Goal: Task Accomplishment & Management: Manage account settings

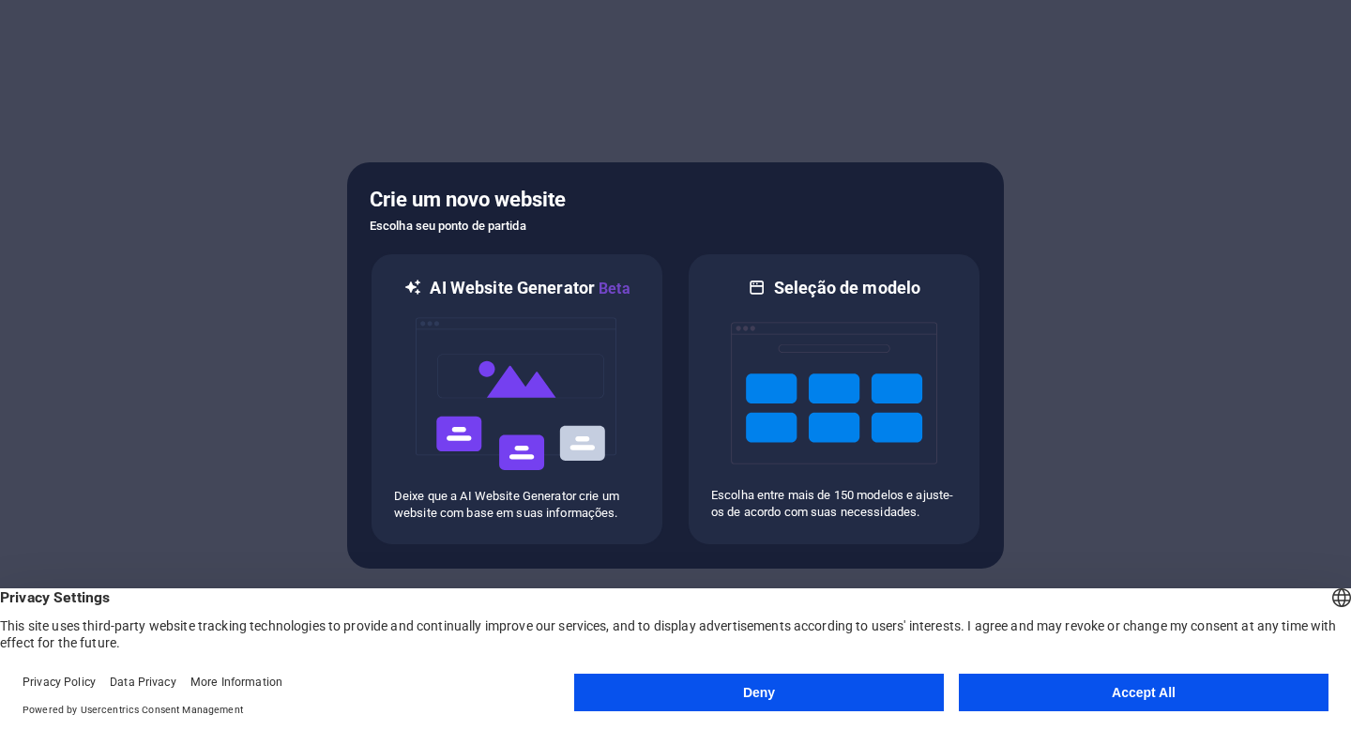
click at [1161, 698] on button "Accept All" at bounding box center [1144, 692] width 370 height 38
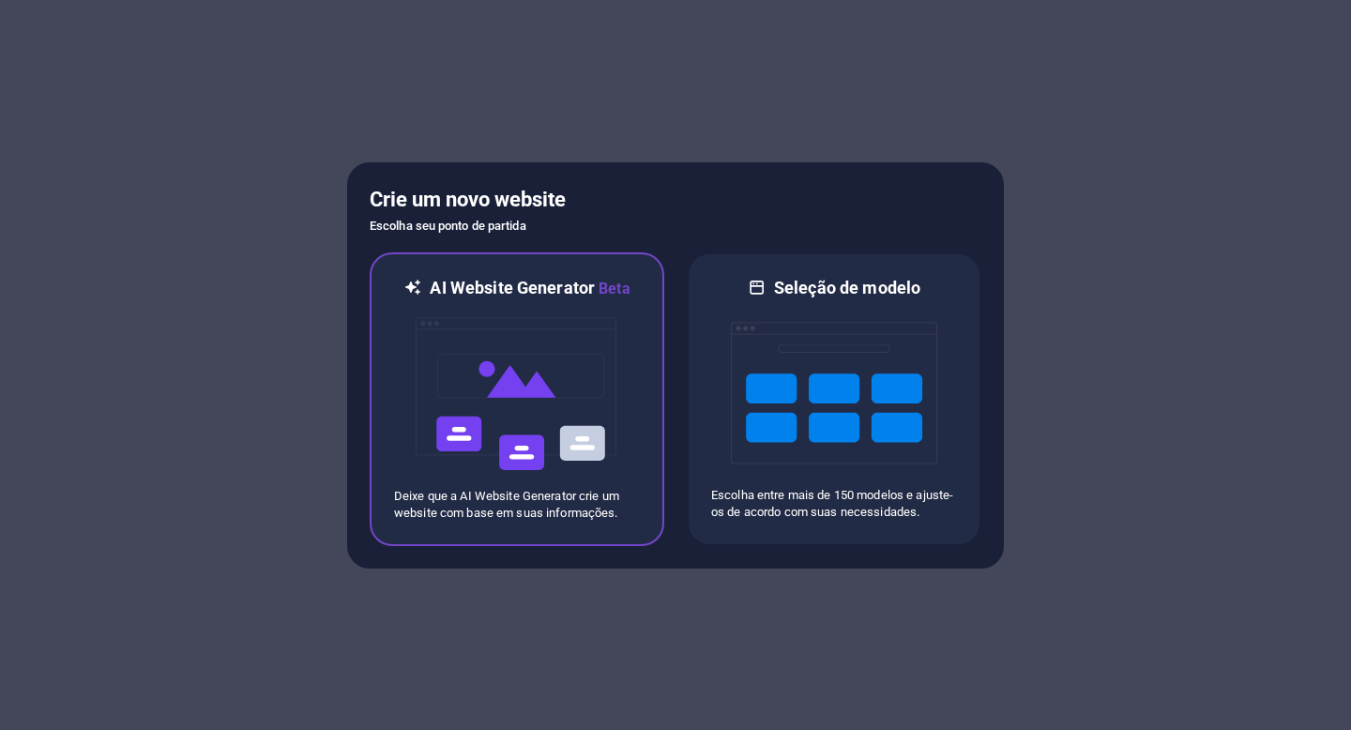
click at [607, 432] on img at bounding box center [517, 394] width 206 height 188
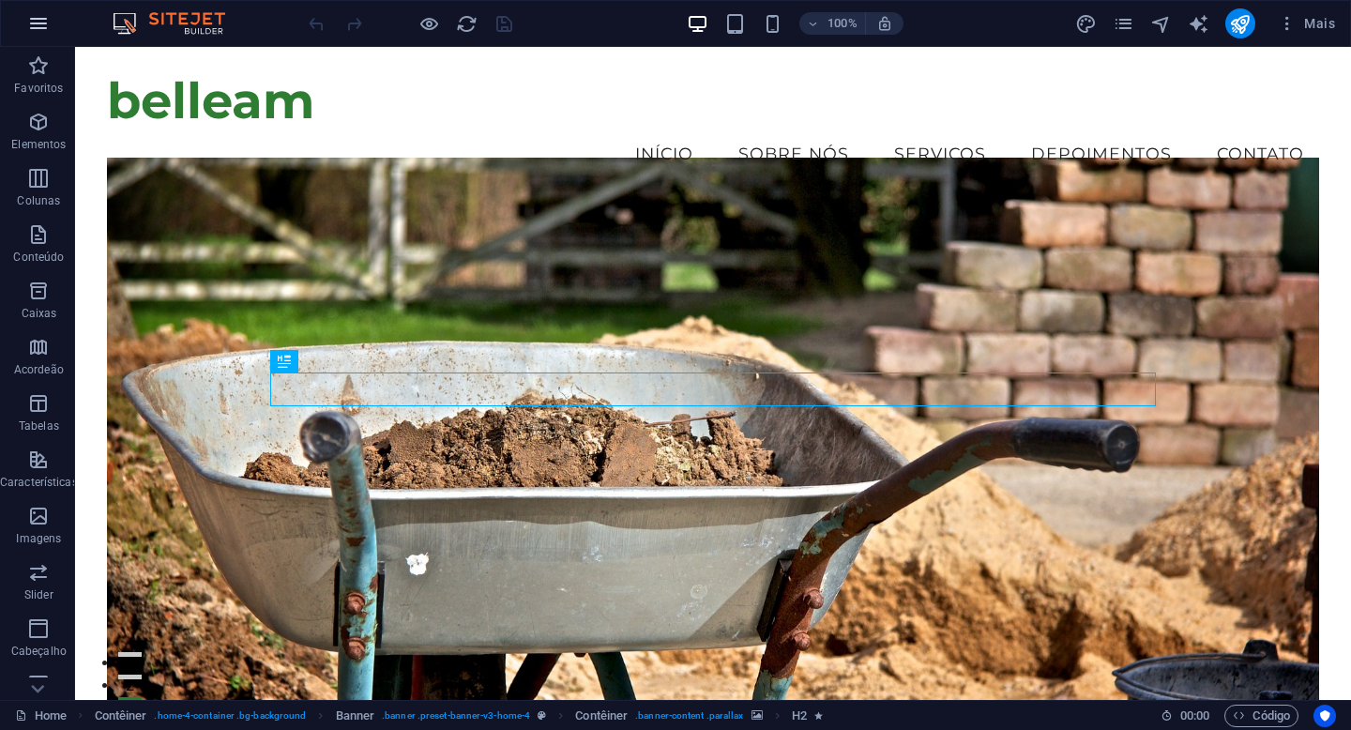
click at [41, 19] on icon "button" at bounding box center [38, 23] width 23 height 23
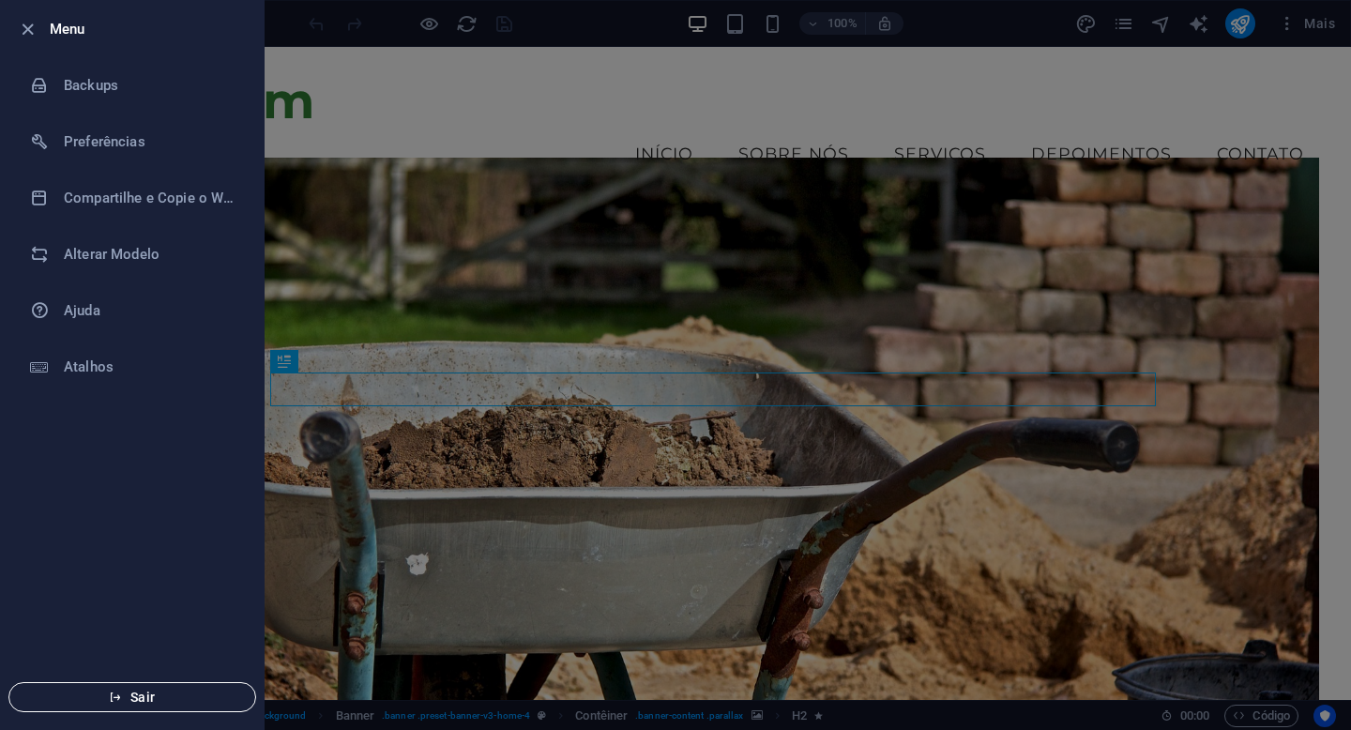
click at [204, 691] on span "Sair" at bounding box center [132, 696] width 216 height 15
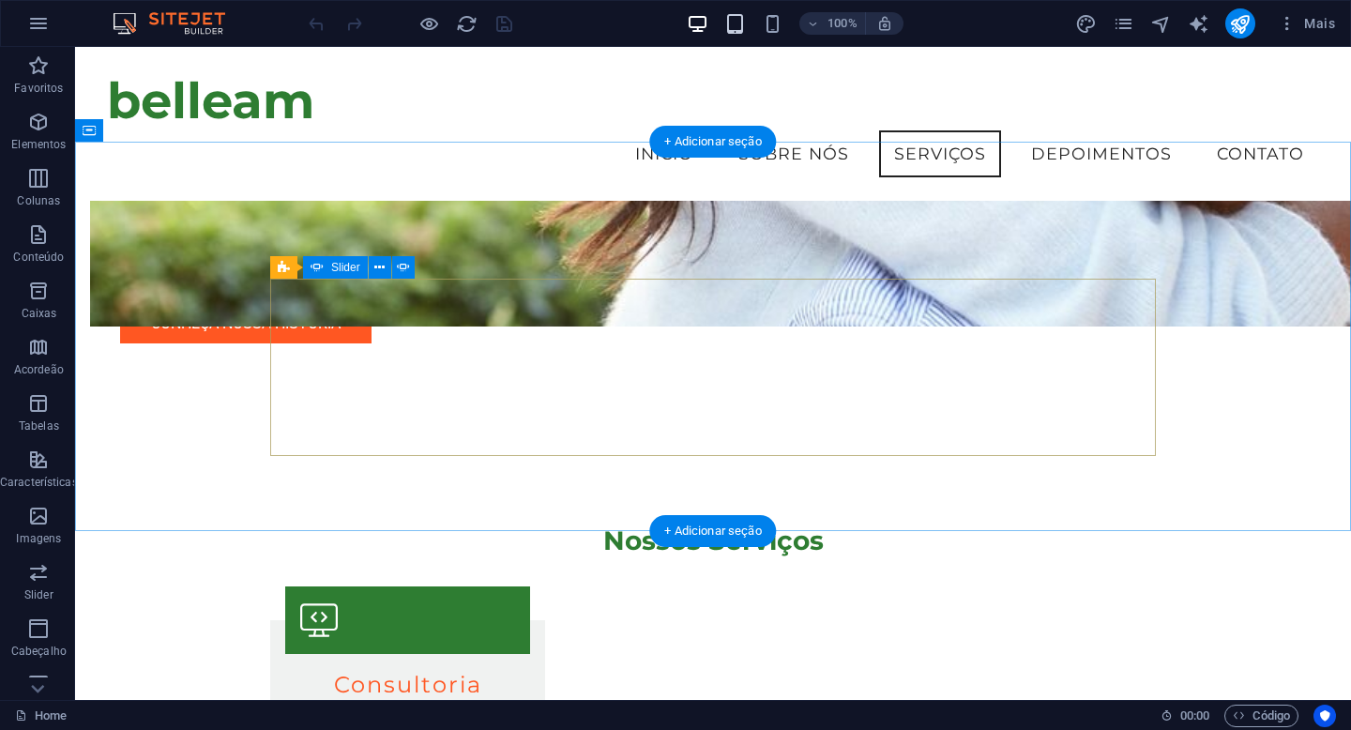
scroll to position [1517, 0]
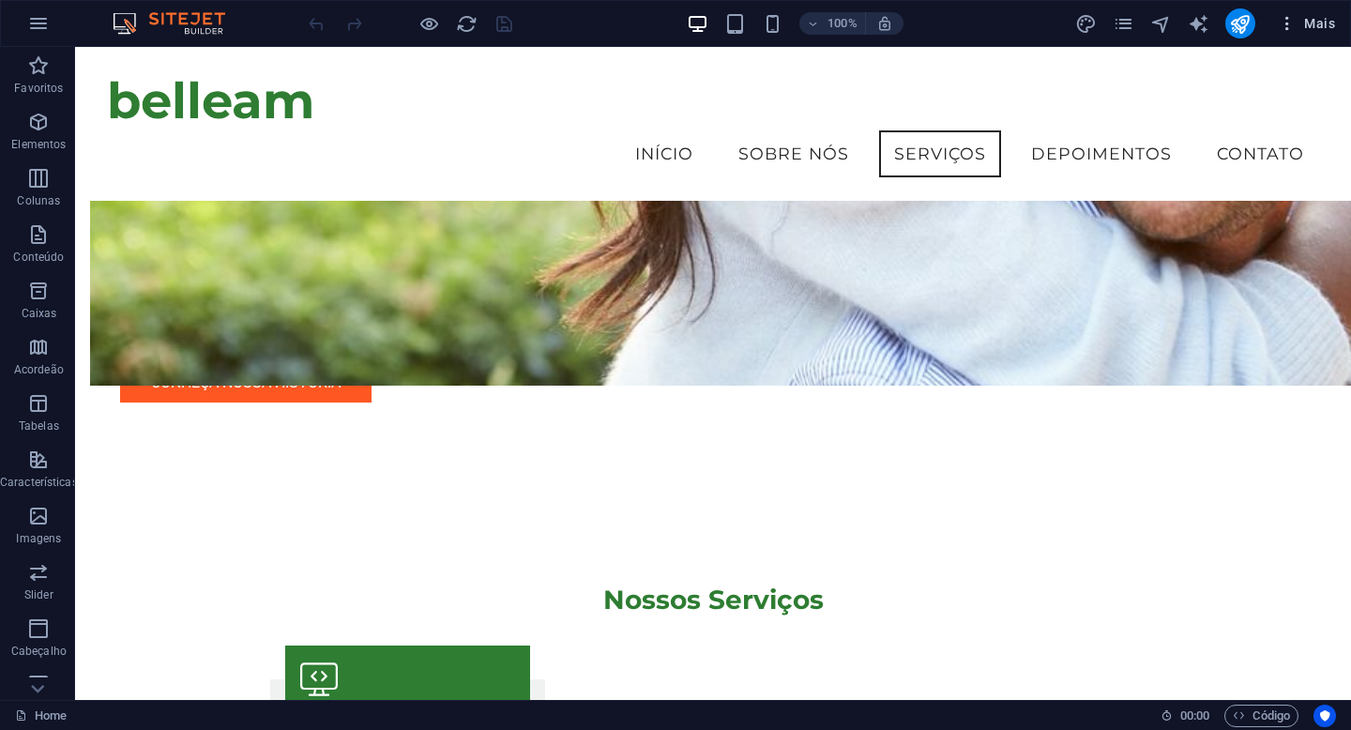
click at [1314, 23] on span "Mais" at bounding box center [1305, 23] width 57 height 19
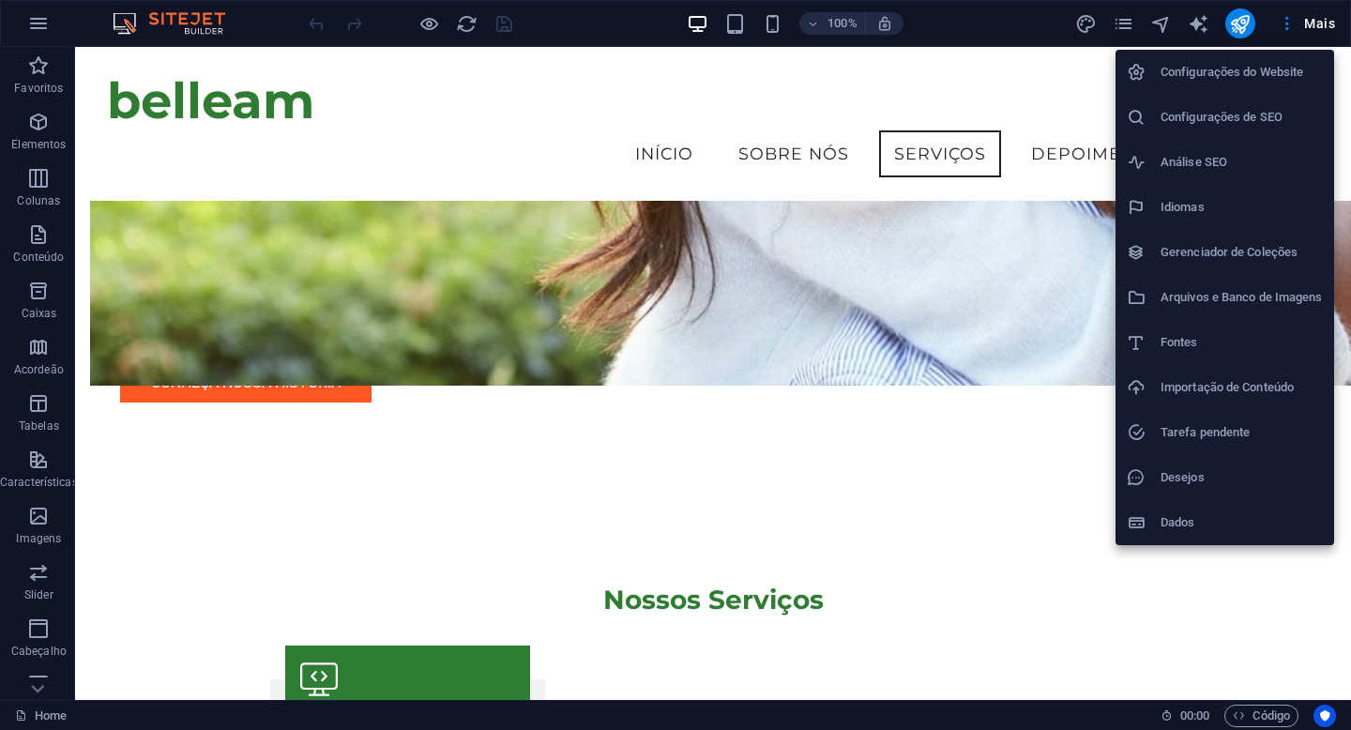
click at [37, 12] on div at bounding box center [675, 365] width 1351 height 730
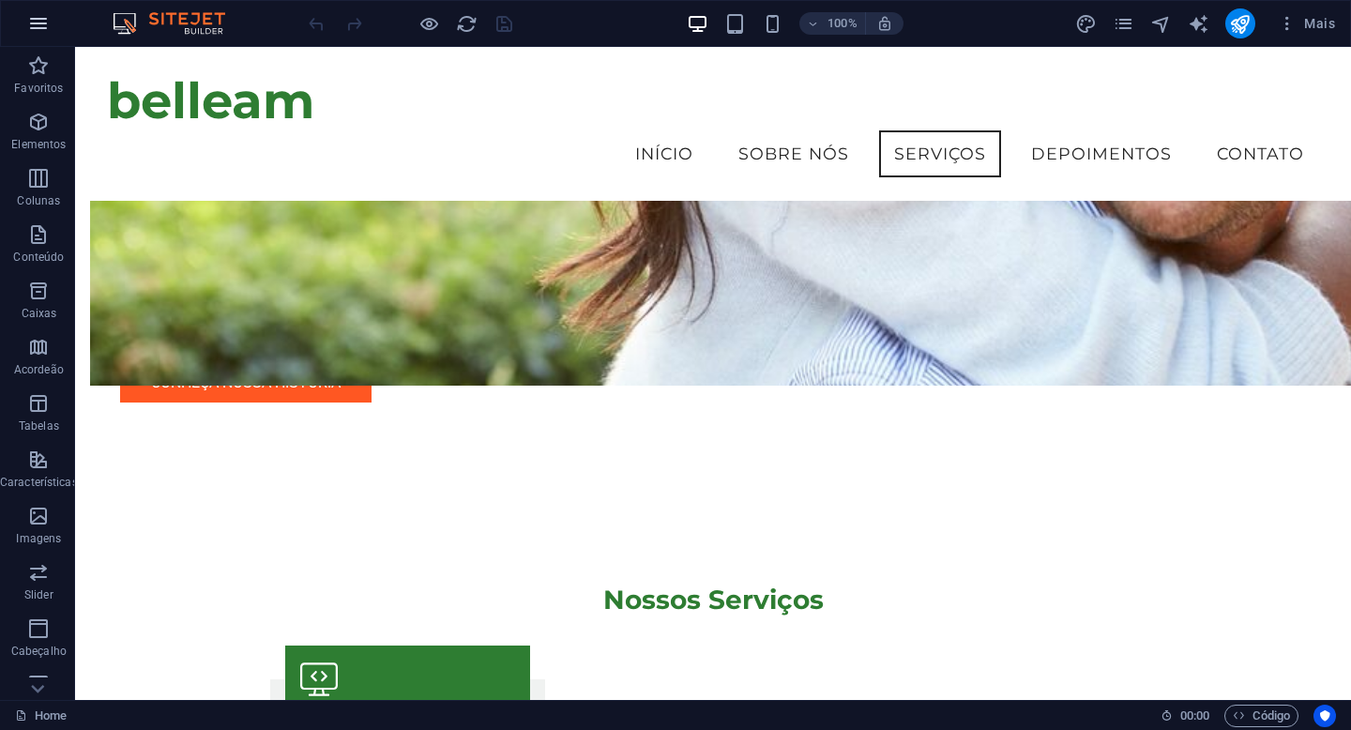
click at [41, 26] on icon "button" at bounding box center [38, 23] width 23 height 23
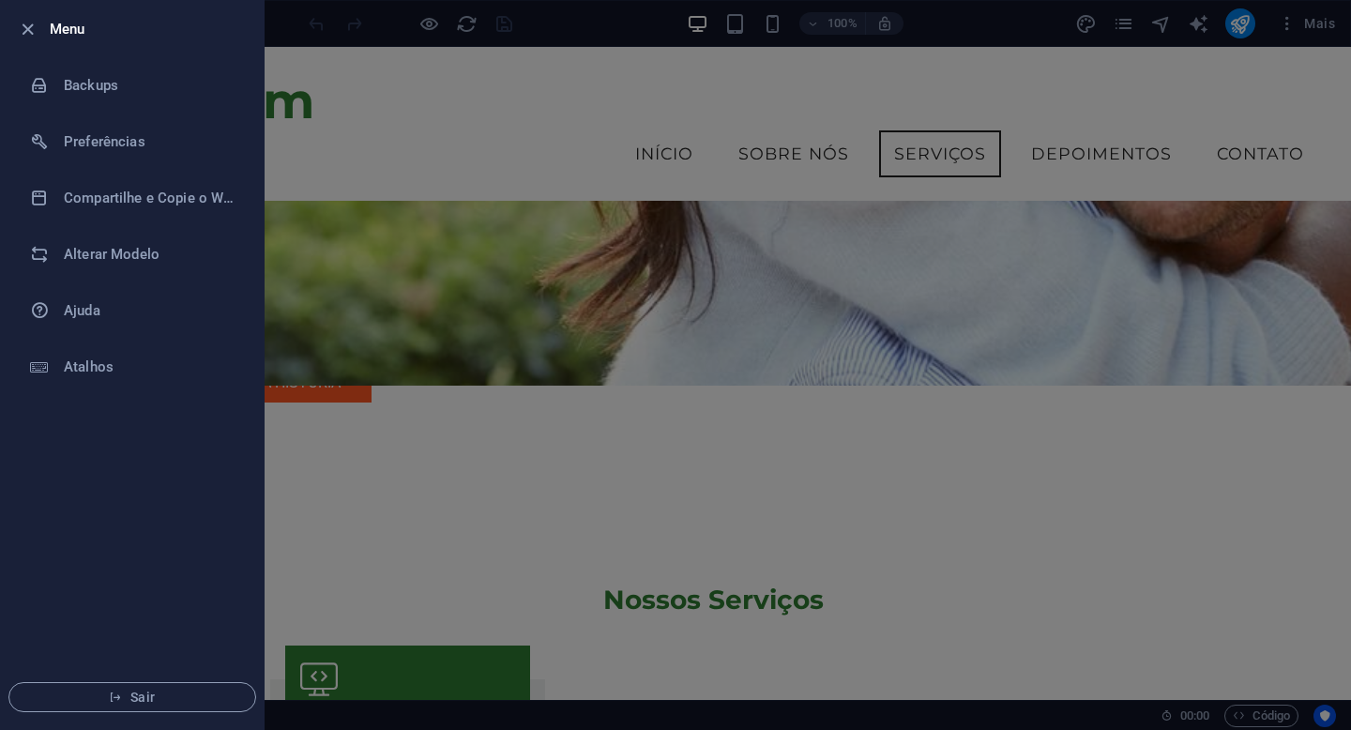
click at [310, 23] on div at bounding box center [675, 365] width 1351 height 730
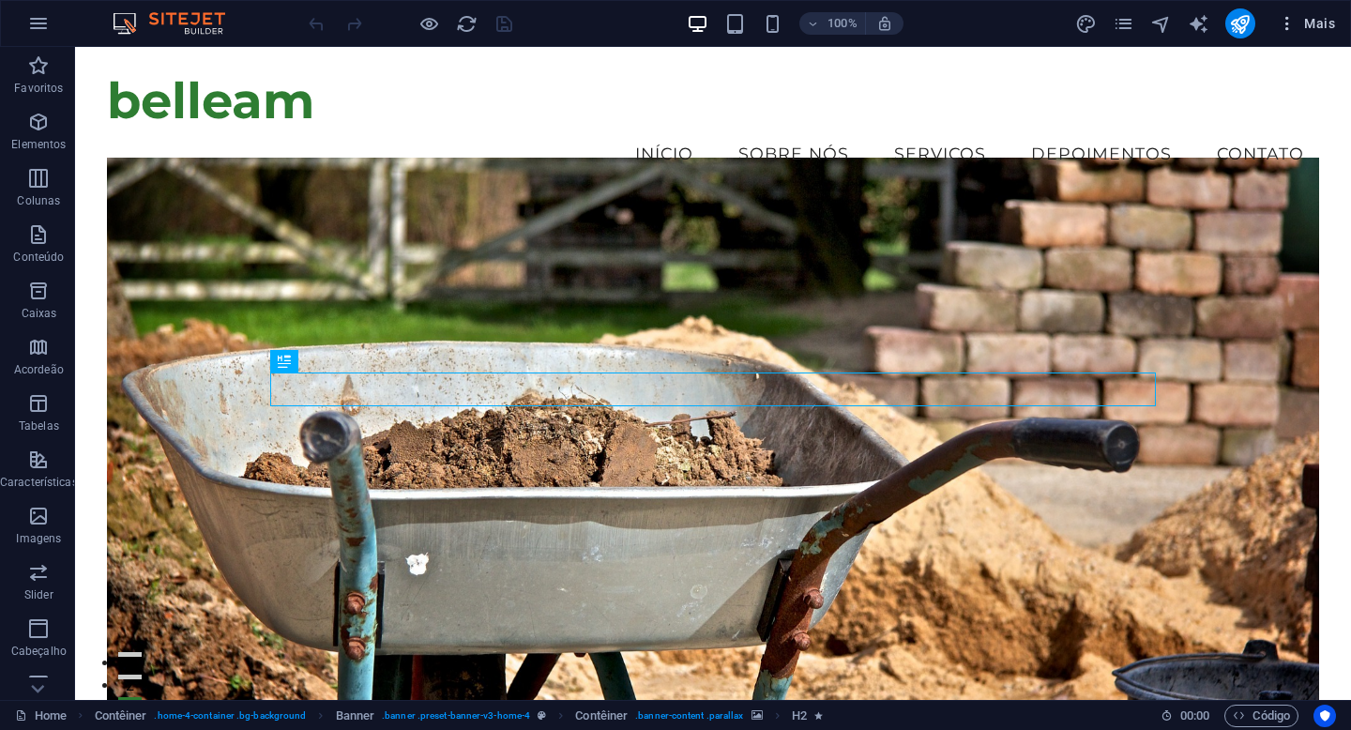
click at [1314, 16] on span "Mais" at bounding box center [1305, 23] width 57 height 19
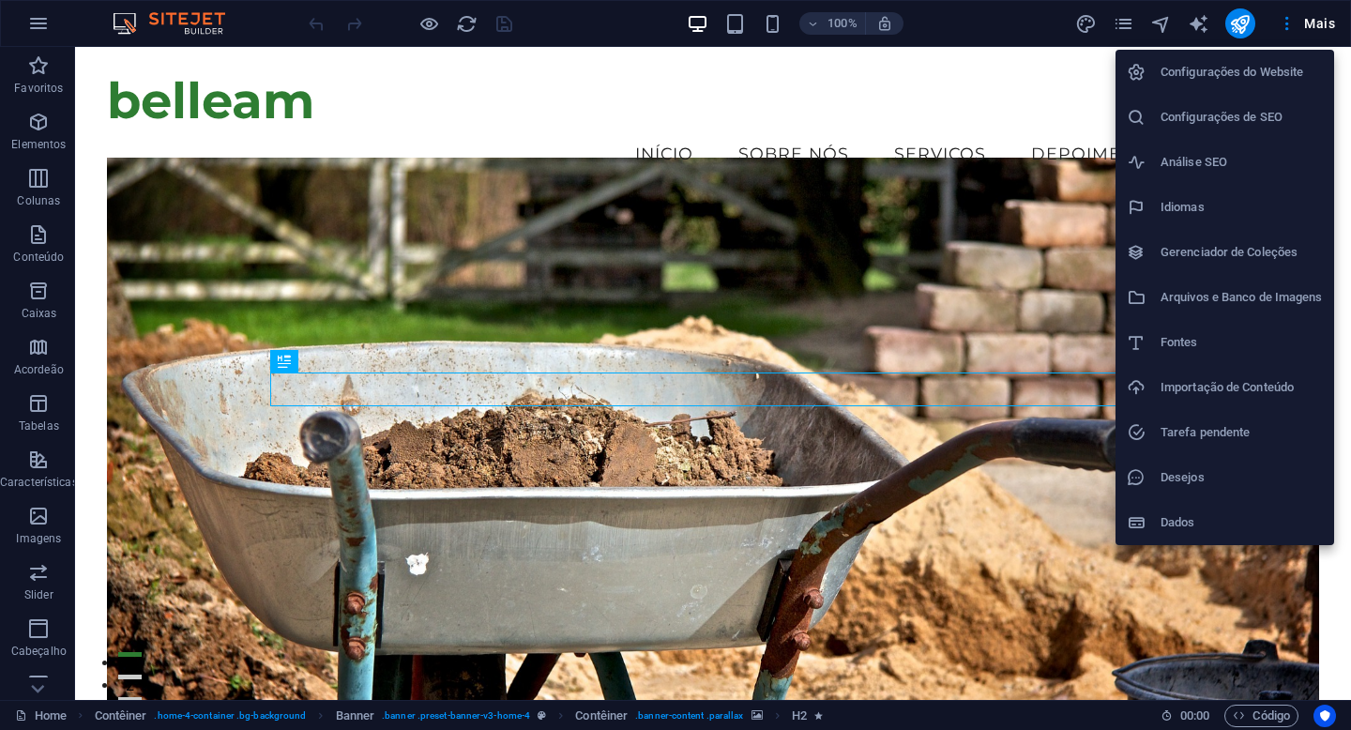
click at [1229, 75] on h6 "Configurações do Website" at bounding box center [1241, 72] width 162 height 23
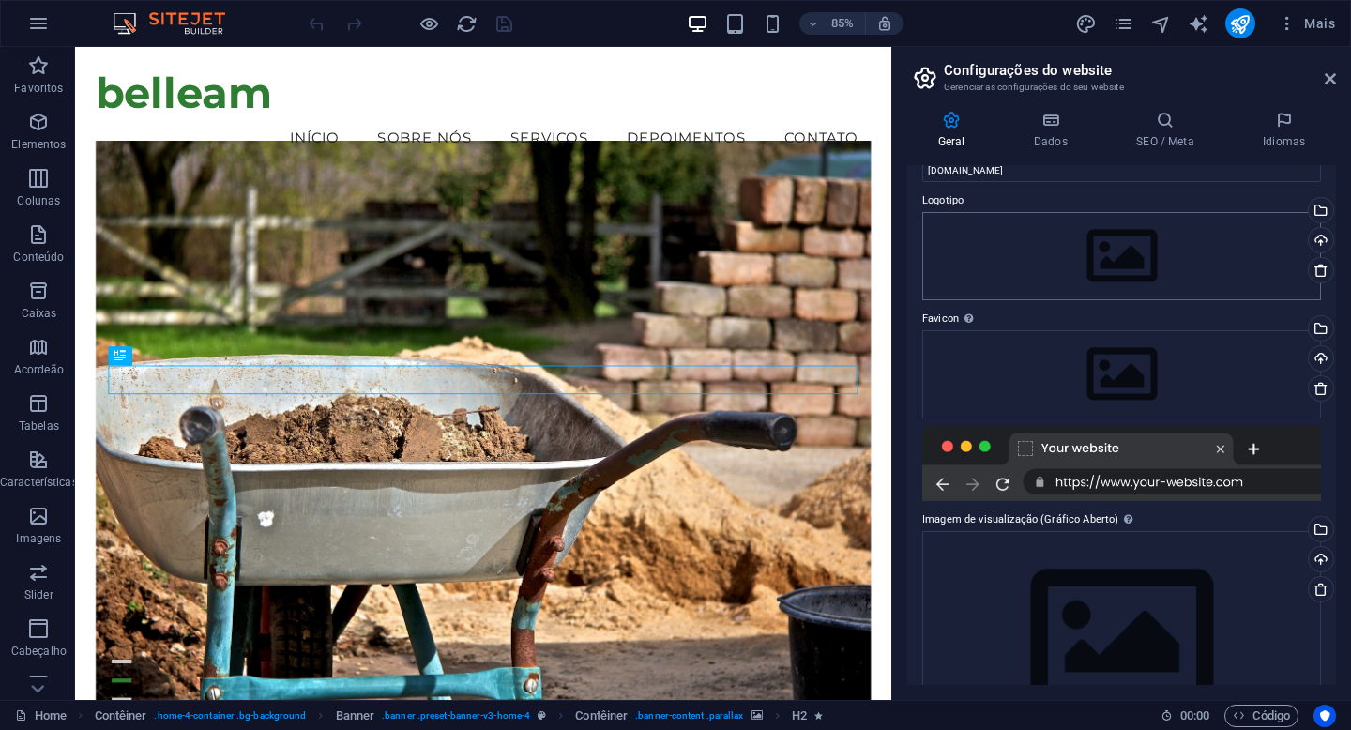
scroll to position [120, 0]
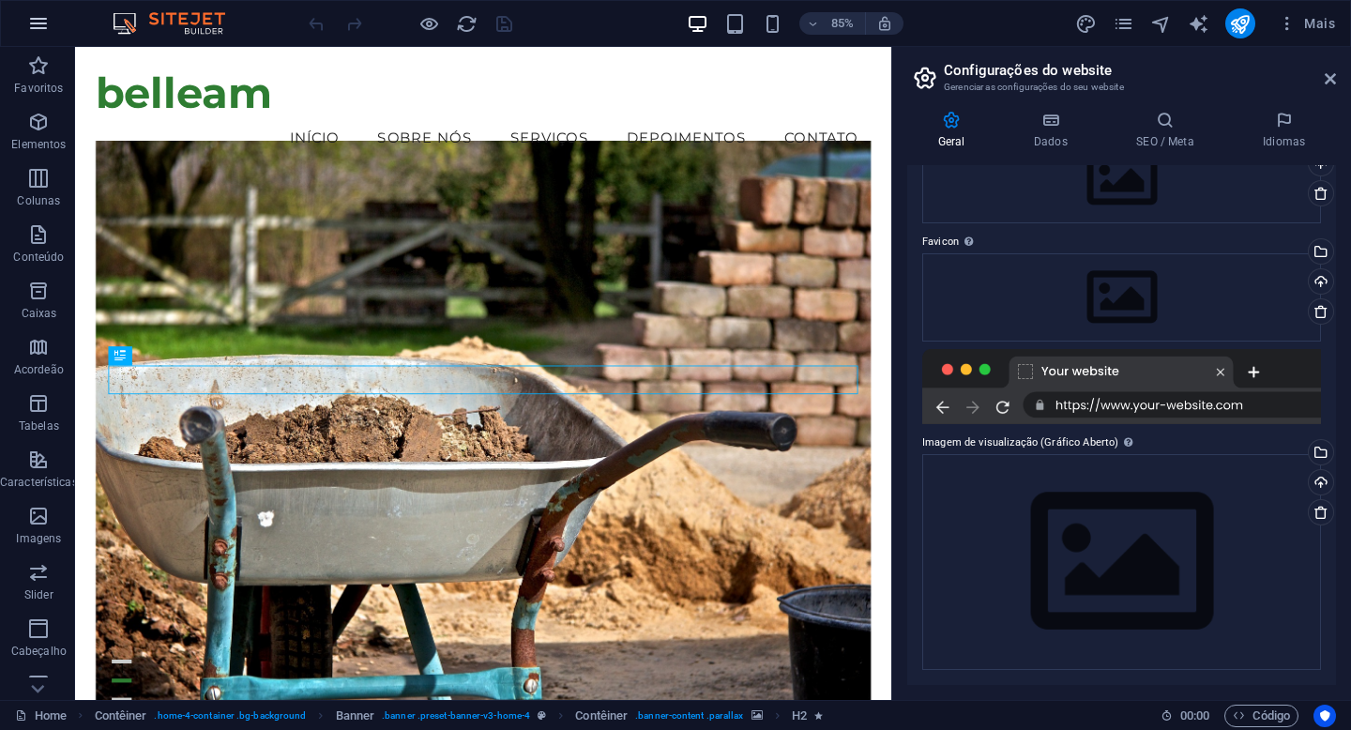
click at [38, 17] on icon "button" at bounding box center [38, 23] width 23 height 23
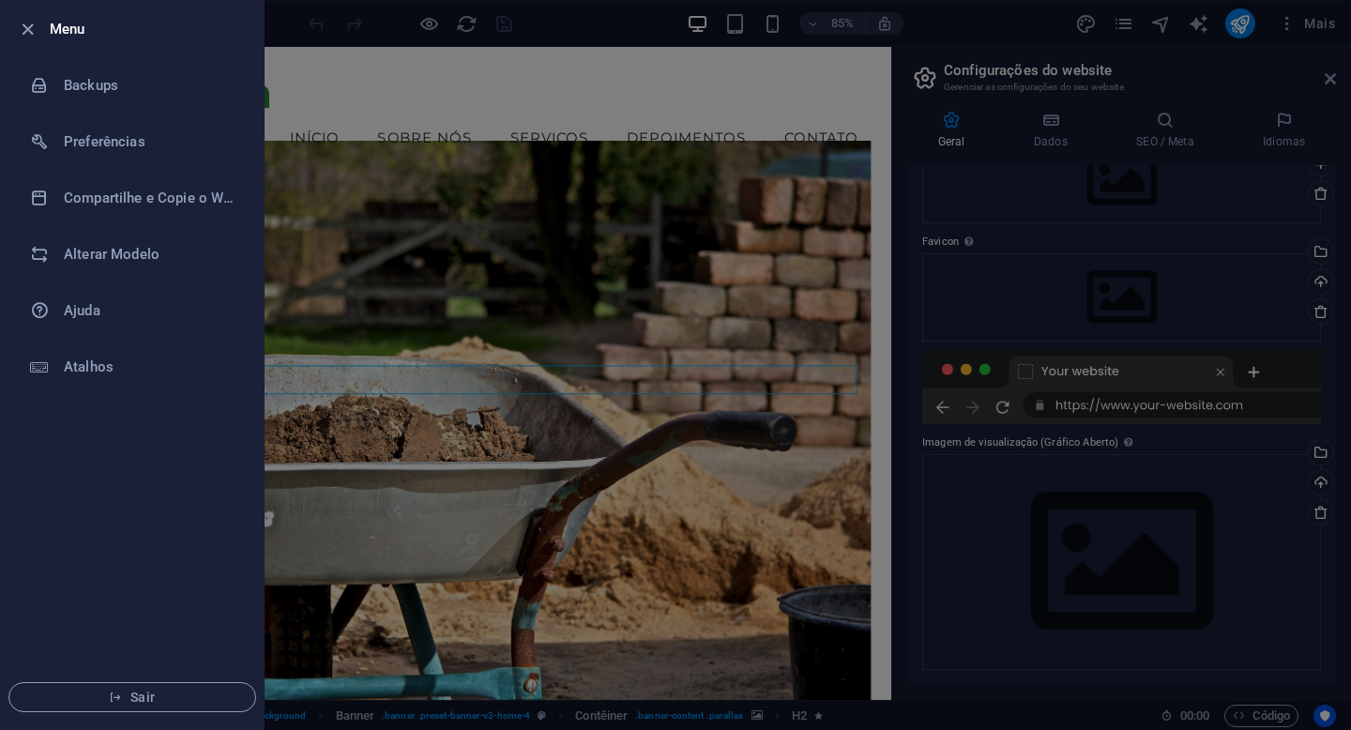
click at [1292, 26] on div at bounding box center [675, 365] width 1351 height 730
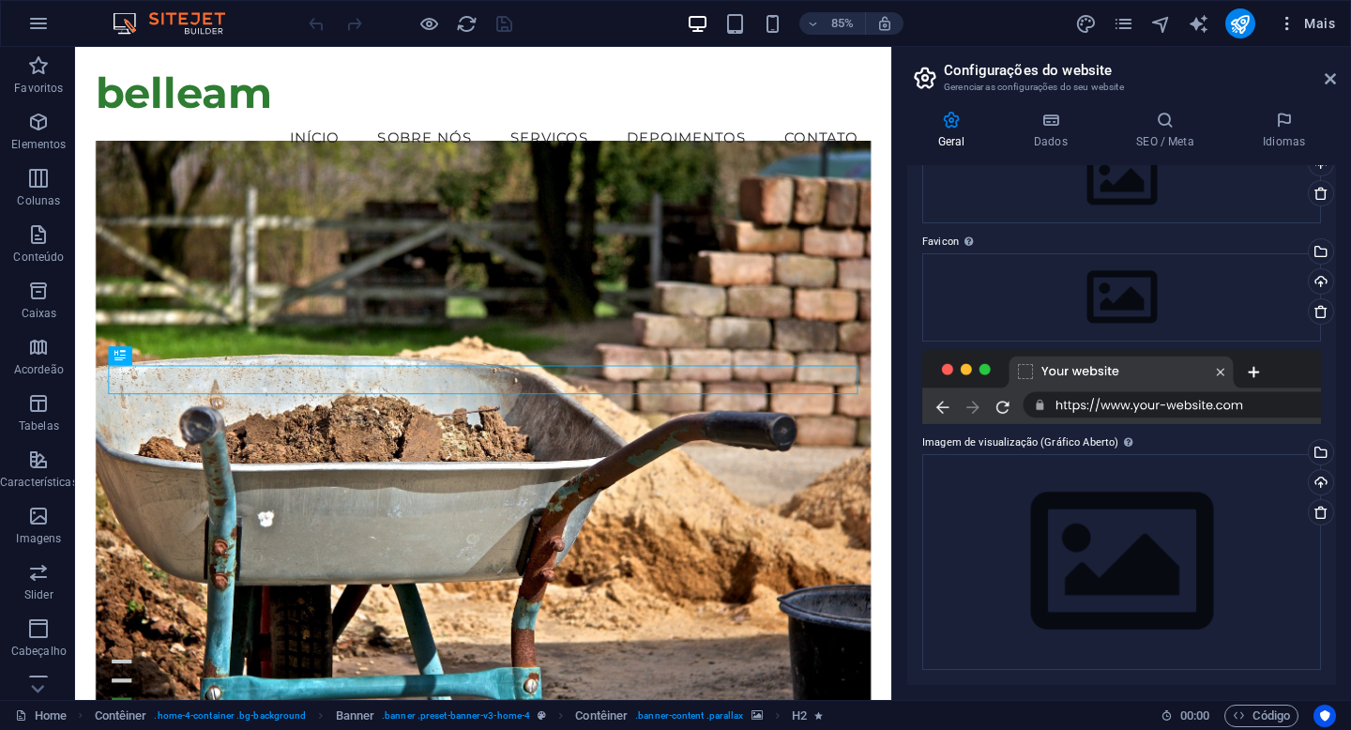
click at [1286, 21] on icon "button" at bounding box center [1286, 23] width 19 height 19
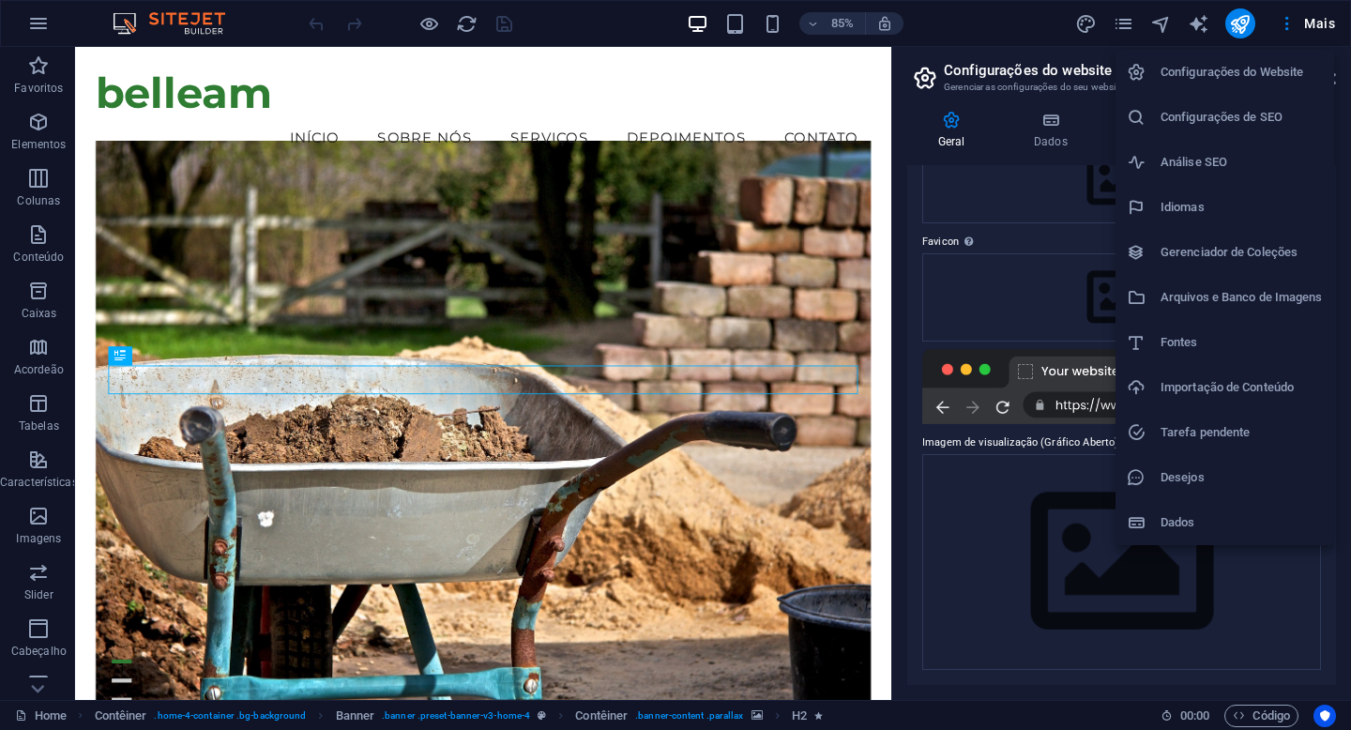
click at [1121, 22] on div at bounding box center [675, 365] width 1351 height 730
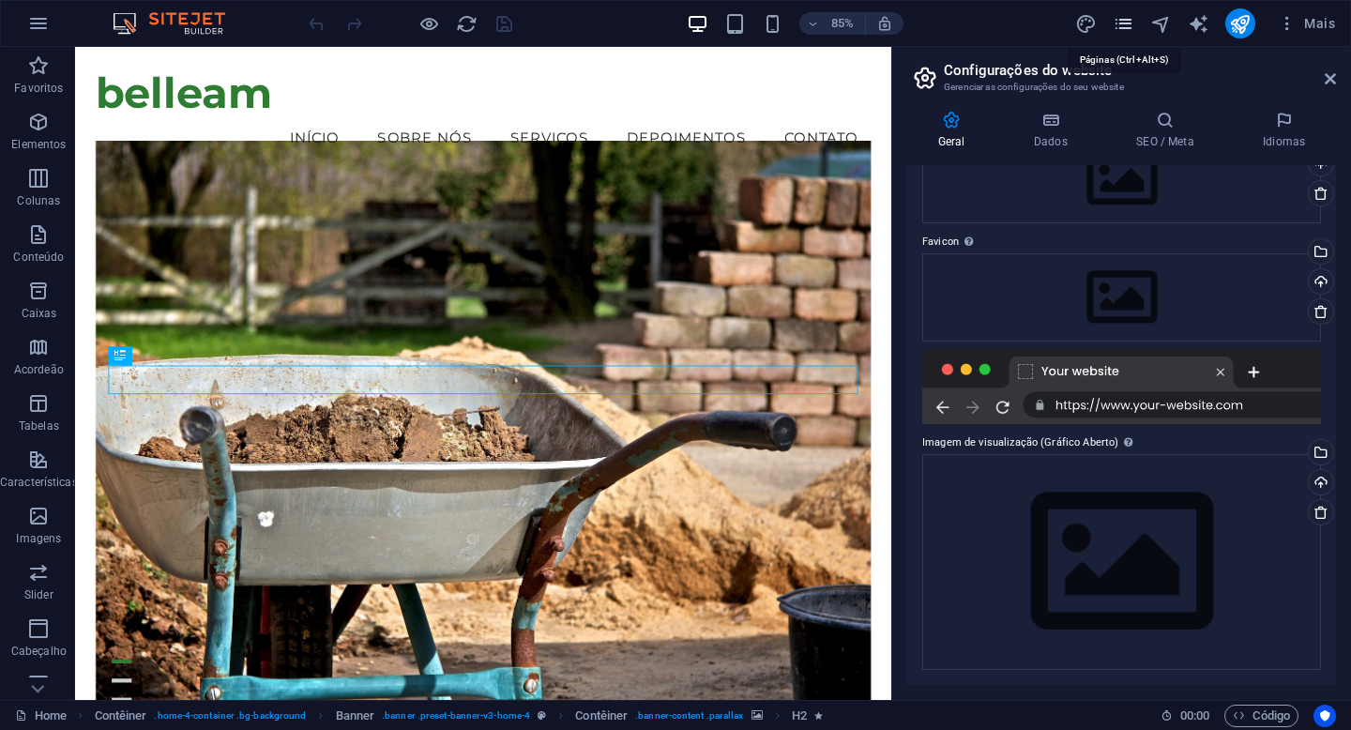
click at [1126, 27] on icon "pages" at bounding box center [1123, 24] width 22 height 22
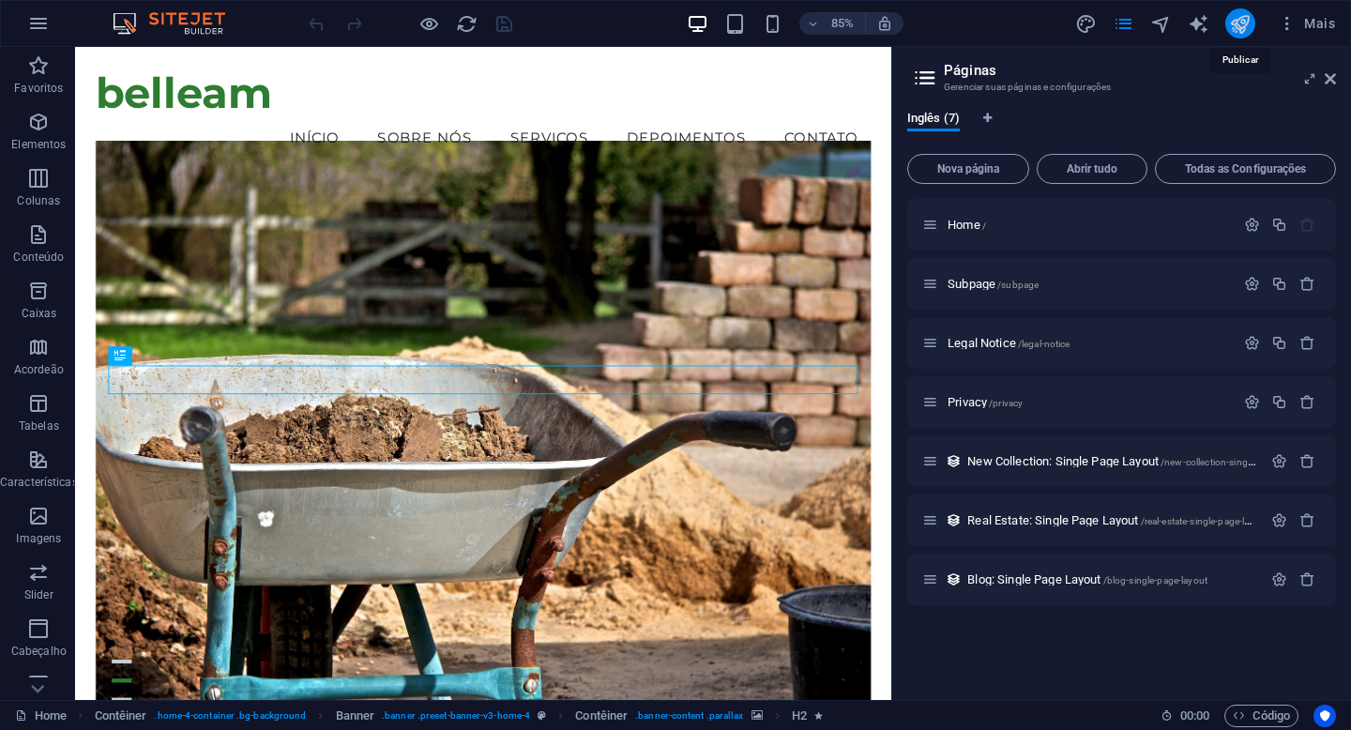
click at [1243, 23] on icon "publish" at bounding box center [1240, 24] width 22 height 22
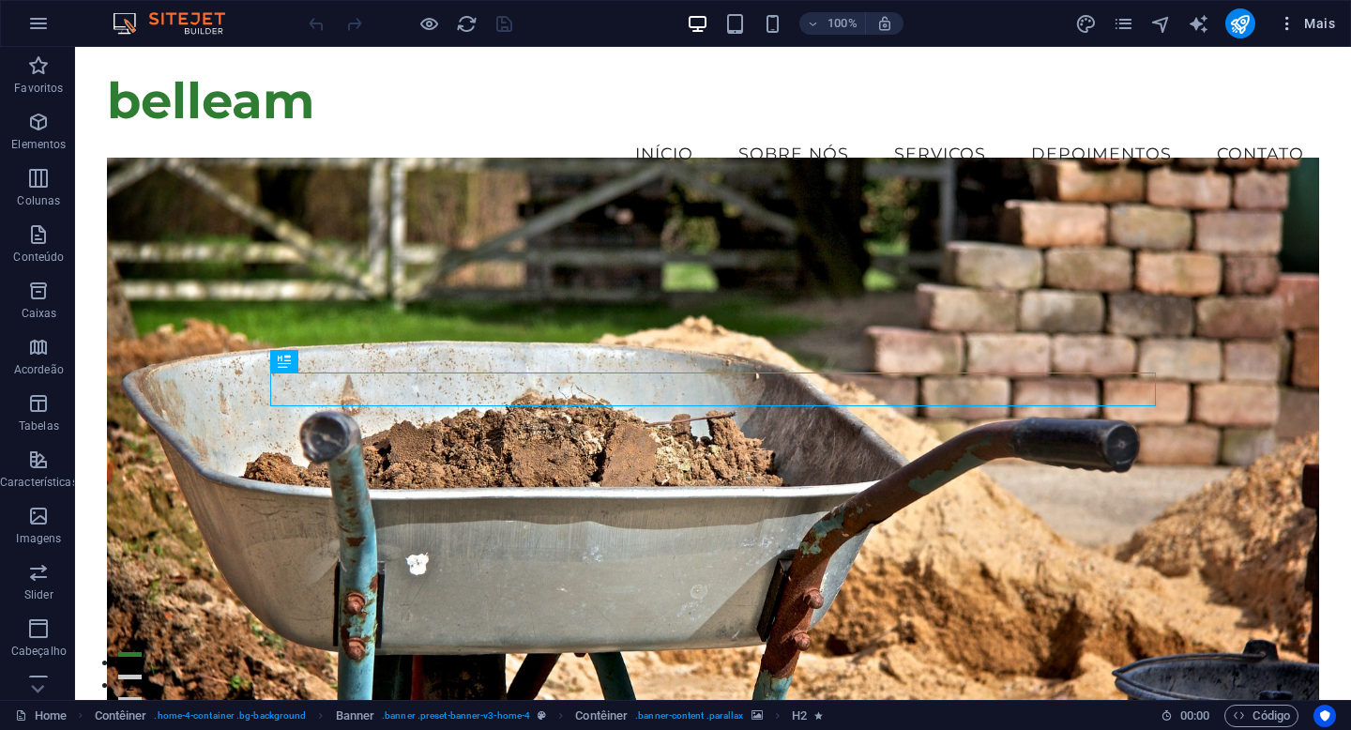
click at [1290, 25] on icon "button" at bounding box center [1286, 23] width 19 height 19
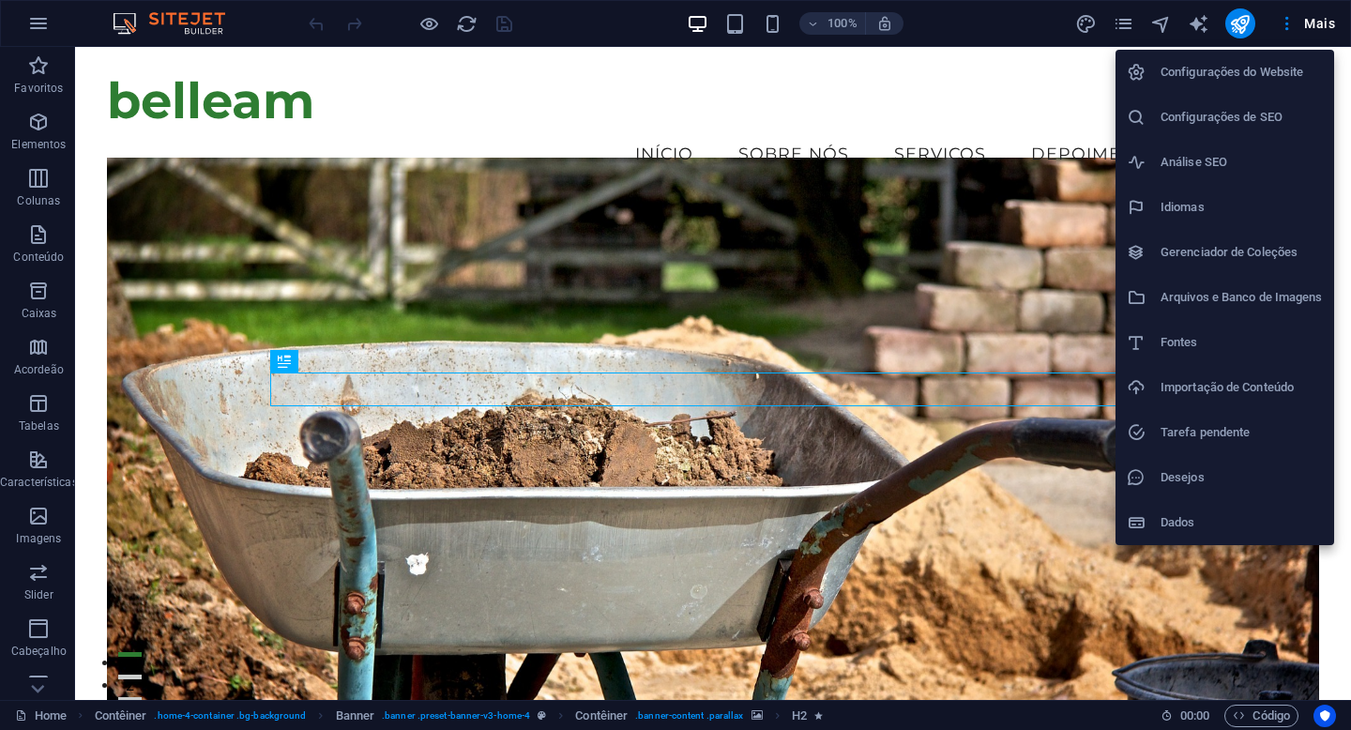
click at [1255, 65] on h6 "Configurações do Website" at bounding box center [1241, 72] width 162 height 23
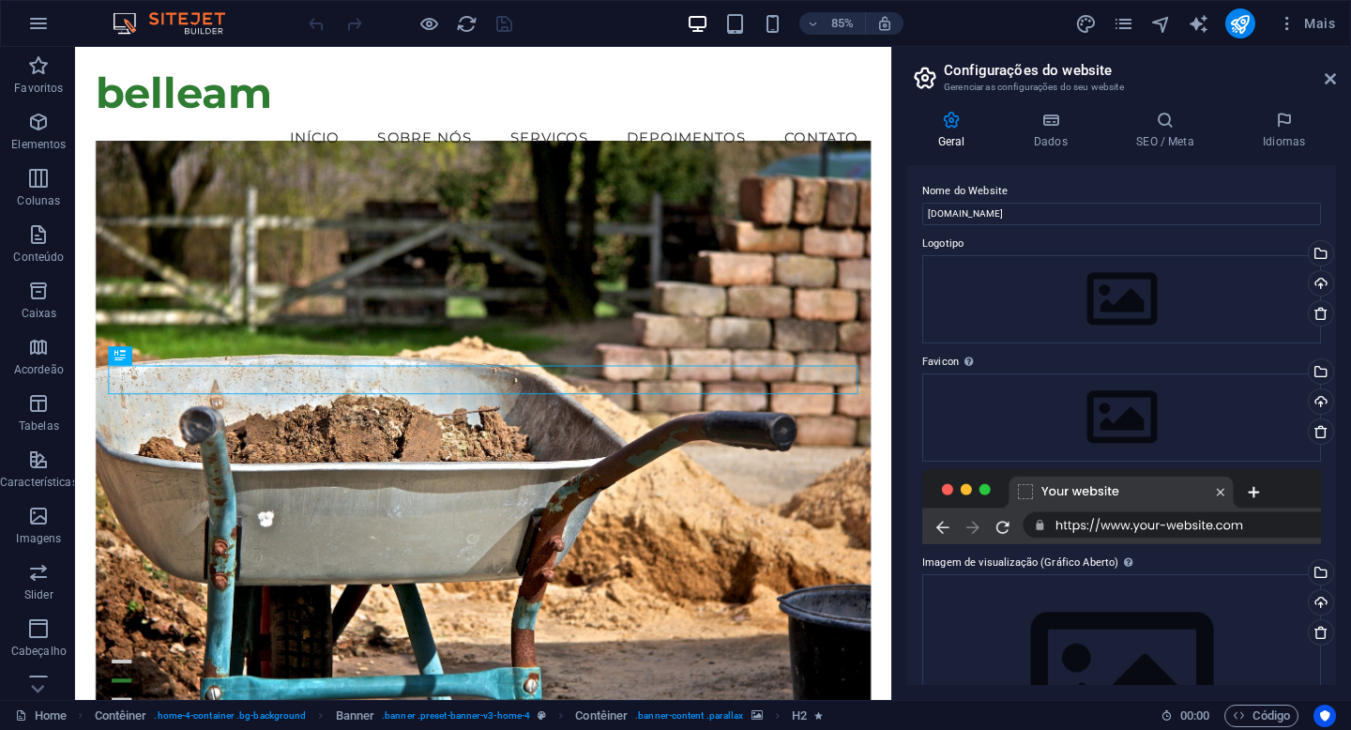
click at [953, 122] on icon at bounding box center [951, 120] width 88 height 19
click at [1241, 23] on icon "publish" at bounding box center [1240, 24] width 22 height 22
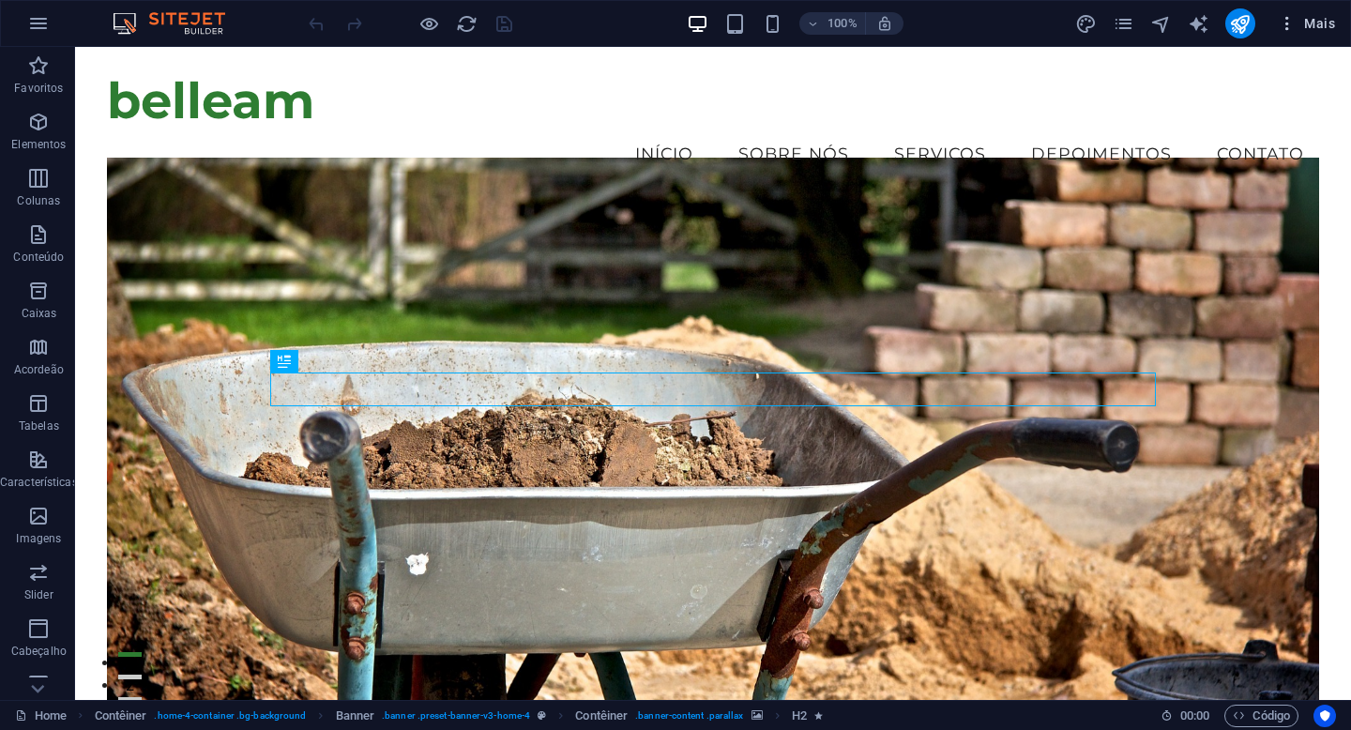
click at [1292, 18] on icon "button" at bounding box center [1286, 23] width 19 height 19
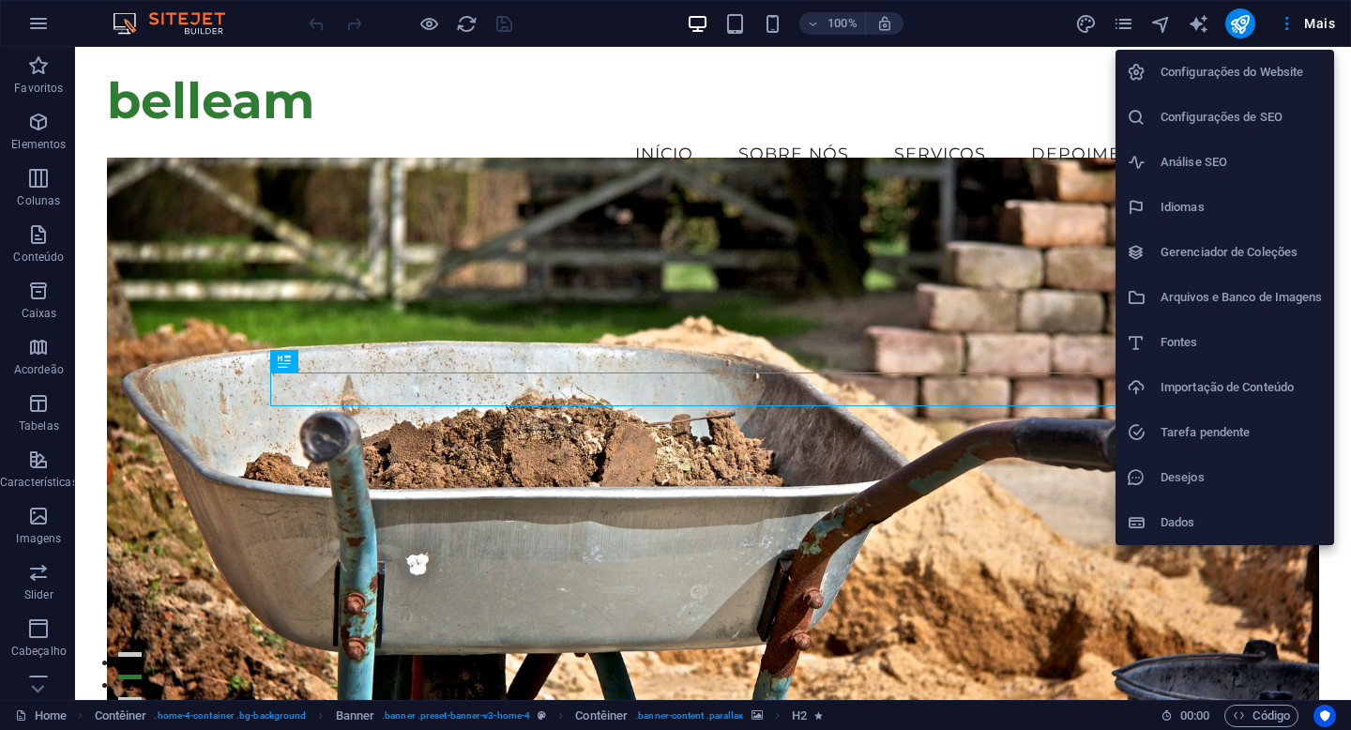
click at [113, 57] on div at bounding box center [675, 365] width 1351 height 730
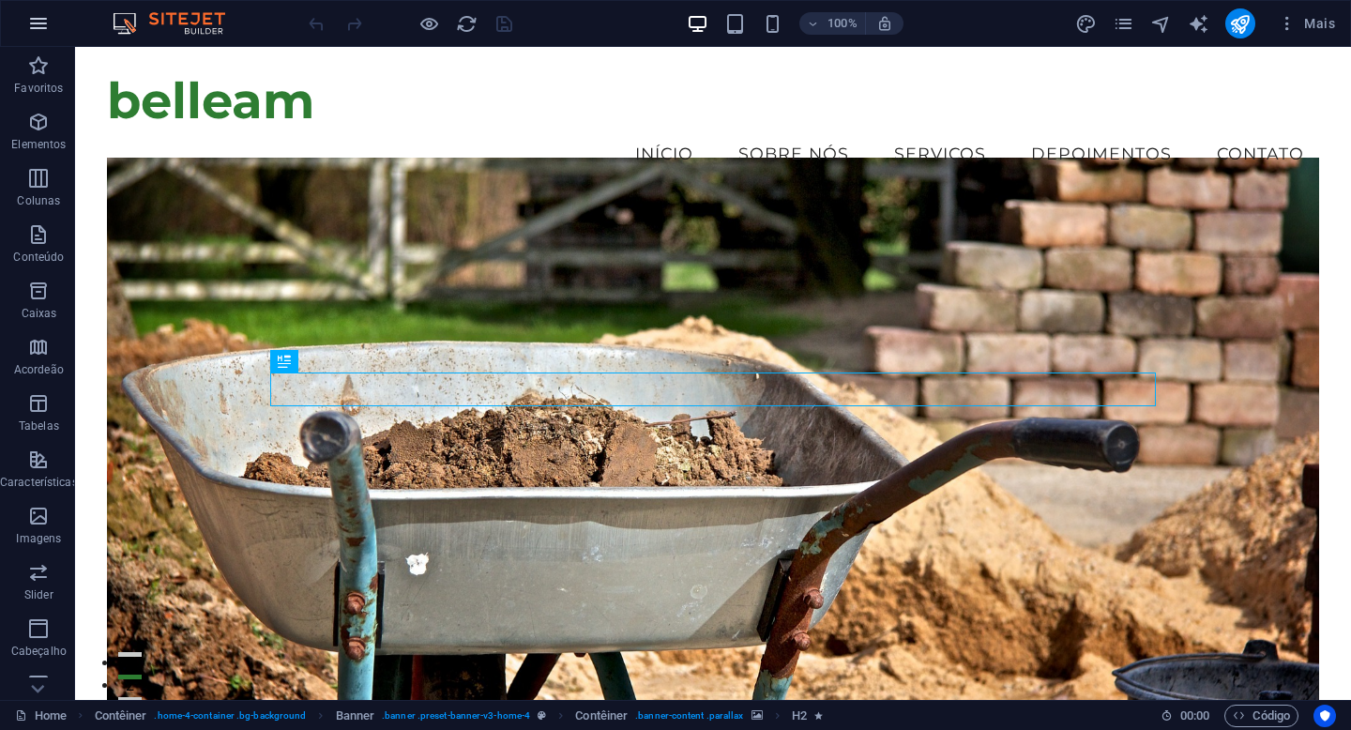
click at [40, 24] on icon "button" at bounding box center [38, 23] width 23 height 23
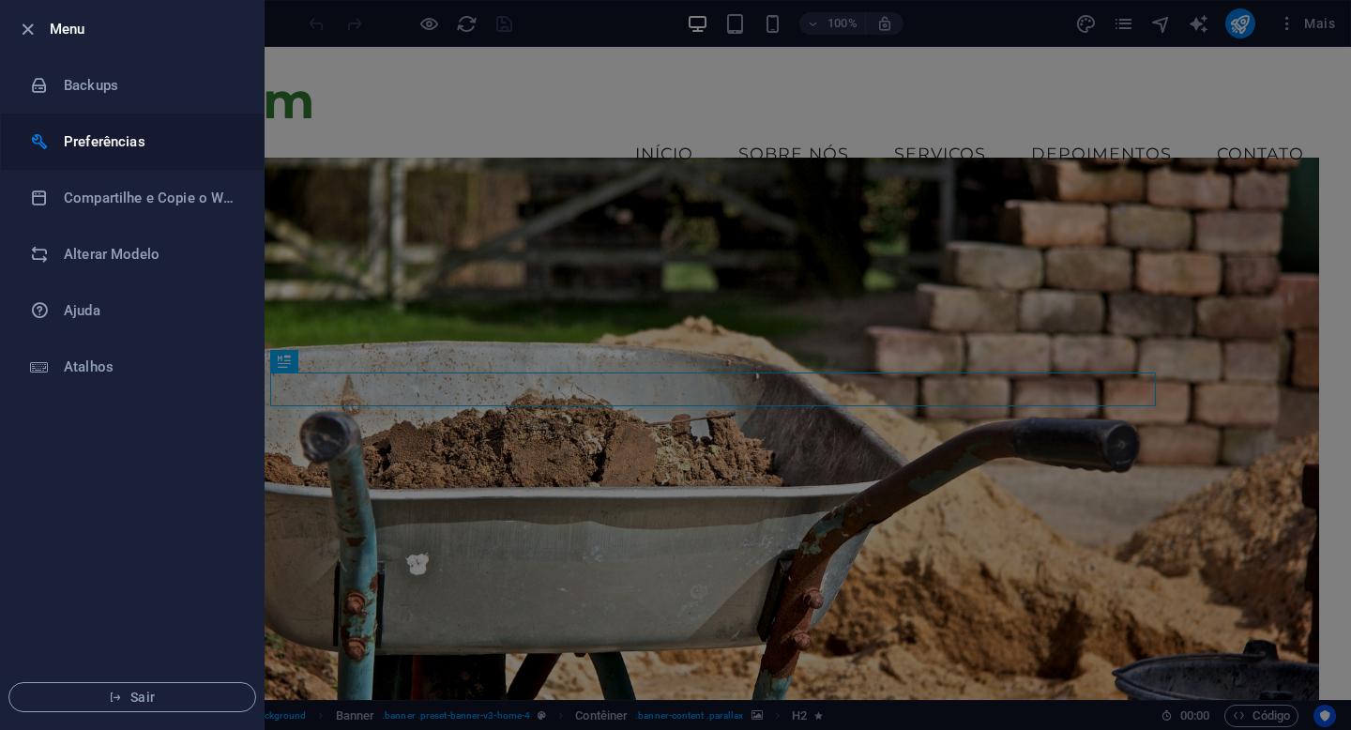
click at [85, 139] on h6 "Preferências" at bounding box center [151, 141] width 174 height 23
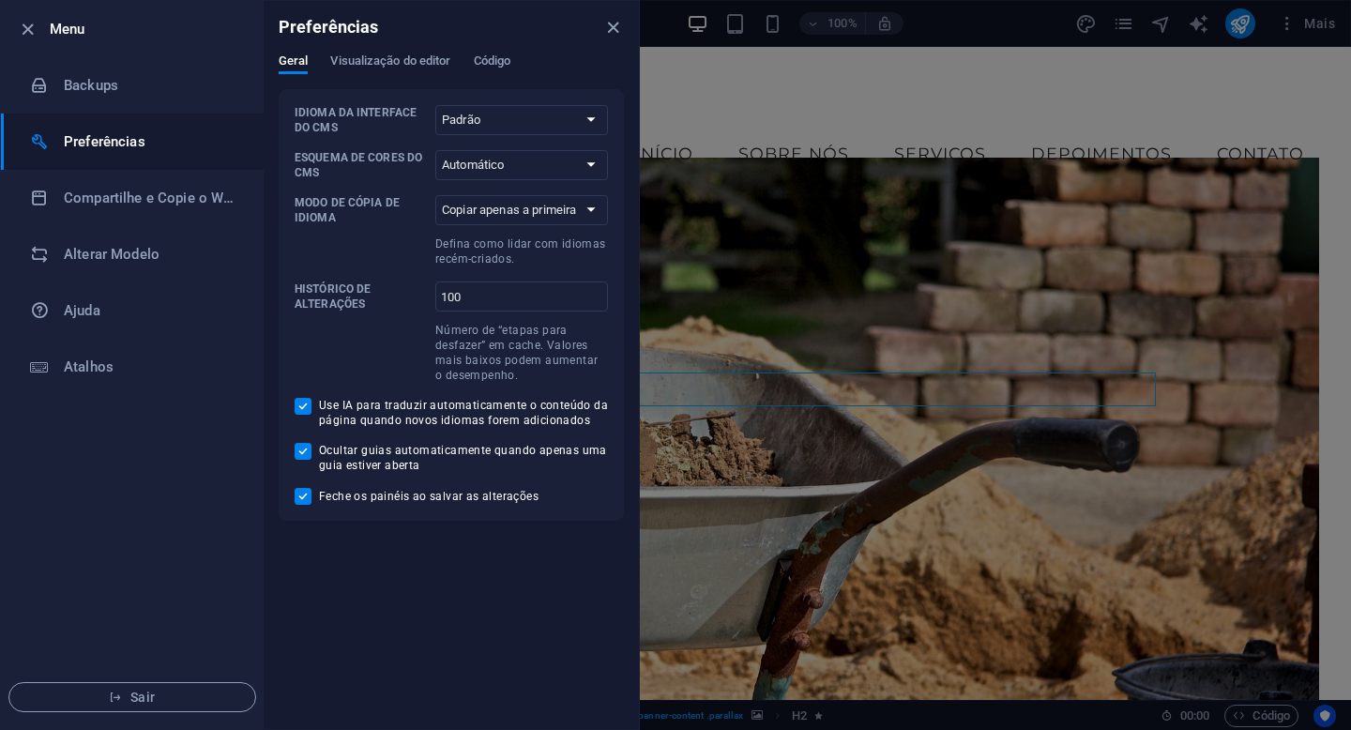
click at [130, 427] on ul "Menu Backups Preferências Compartilhe e Copie o Website Alterar Modelo [PERSON_…" at bounding box center [132, 365] width 263 height 728
click at [259, 650] on ul "Menu Backups Preferências Compartilhe e Copie o Website Alterar Modelo [PERSON_…" at bounding box center [132, 365] width 263 height 728
click at [617, 17] on icon "close" at bounding box center [613, 28] width 22 height 22
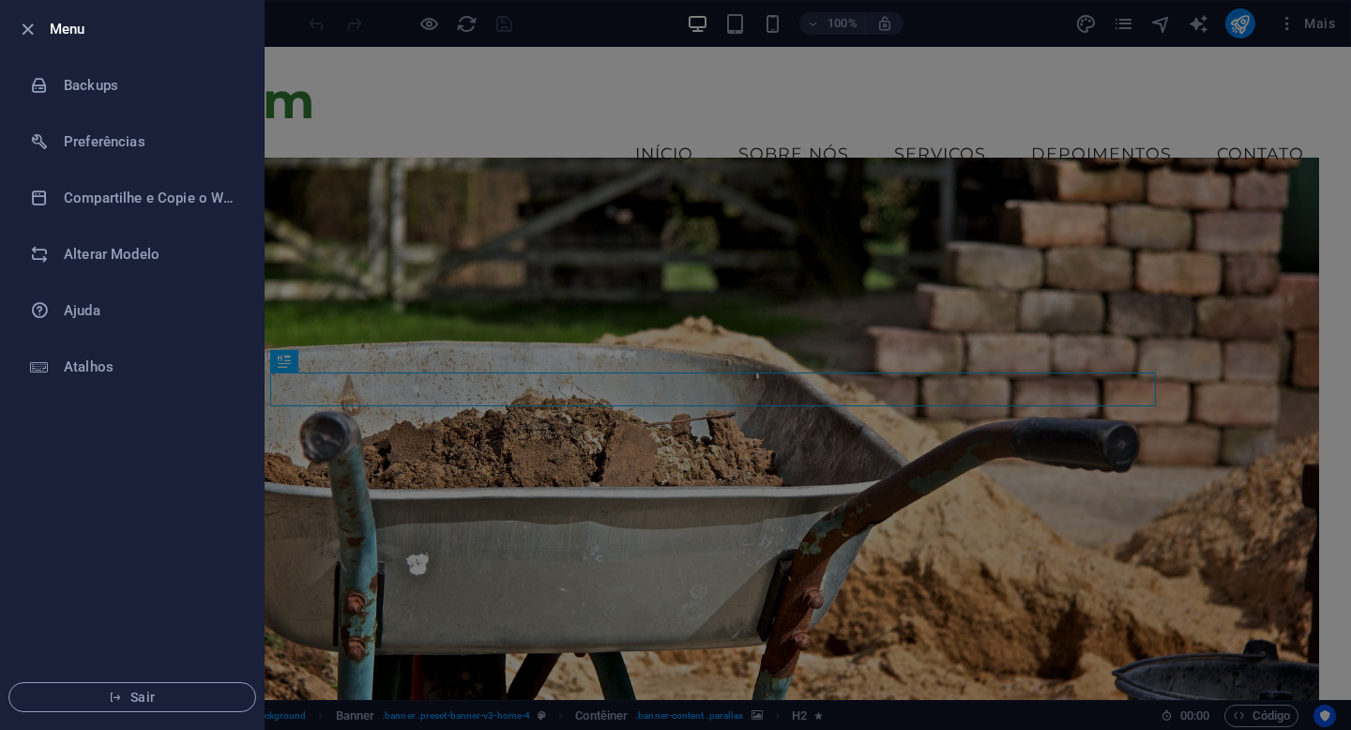
click at [338, 24] on div at bounding box center [675, 365] width 1351 height 730
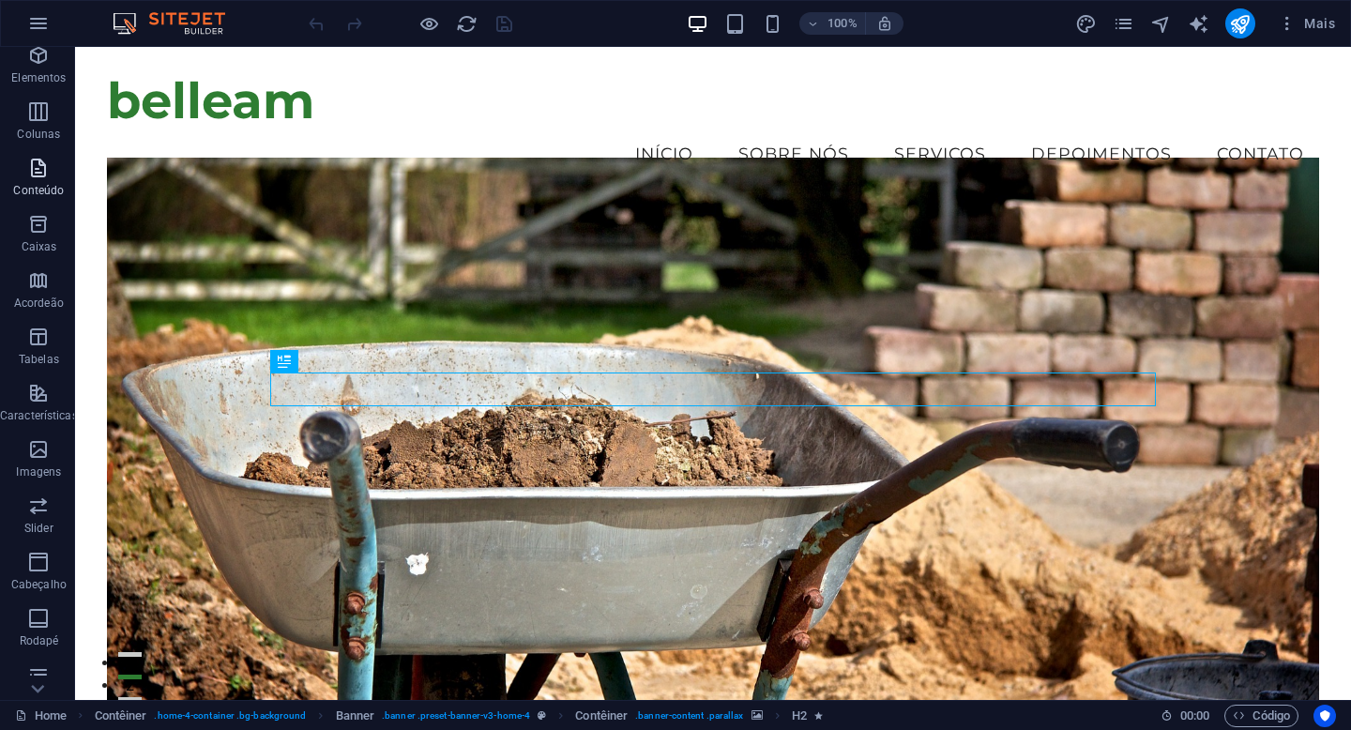
scroll to position [191, 0]
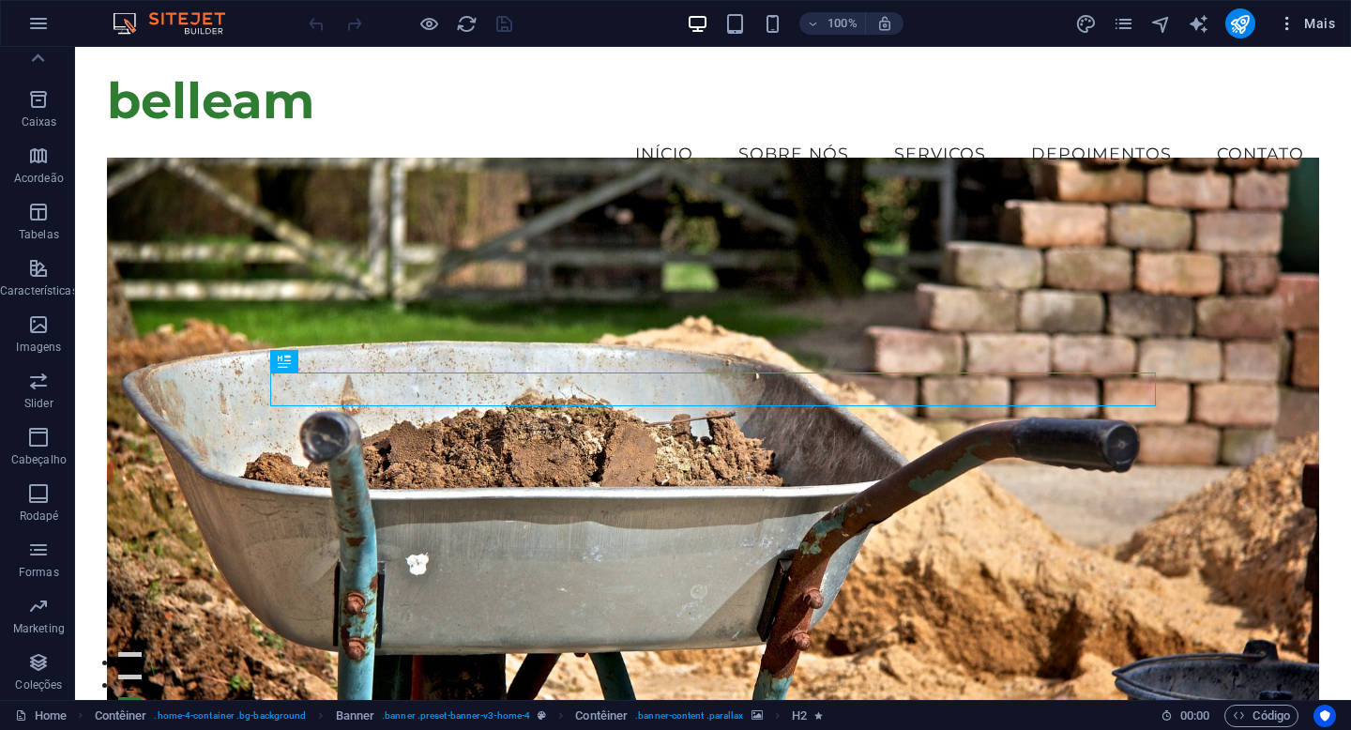
click at [1289, 22] on icon "button" at bounding box center [1286, 23] width 19 height 19
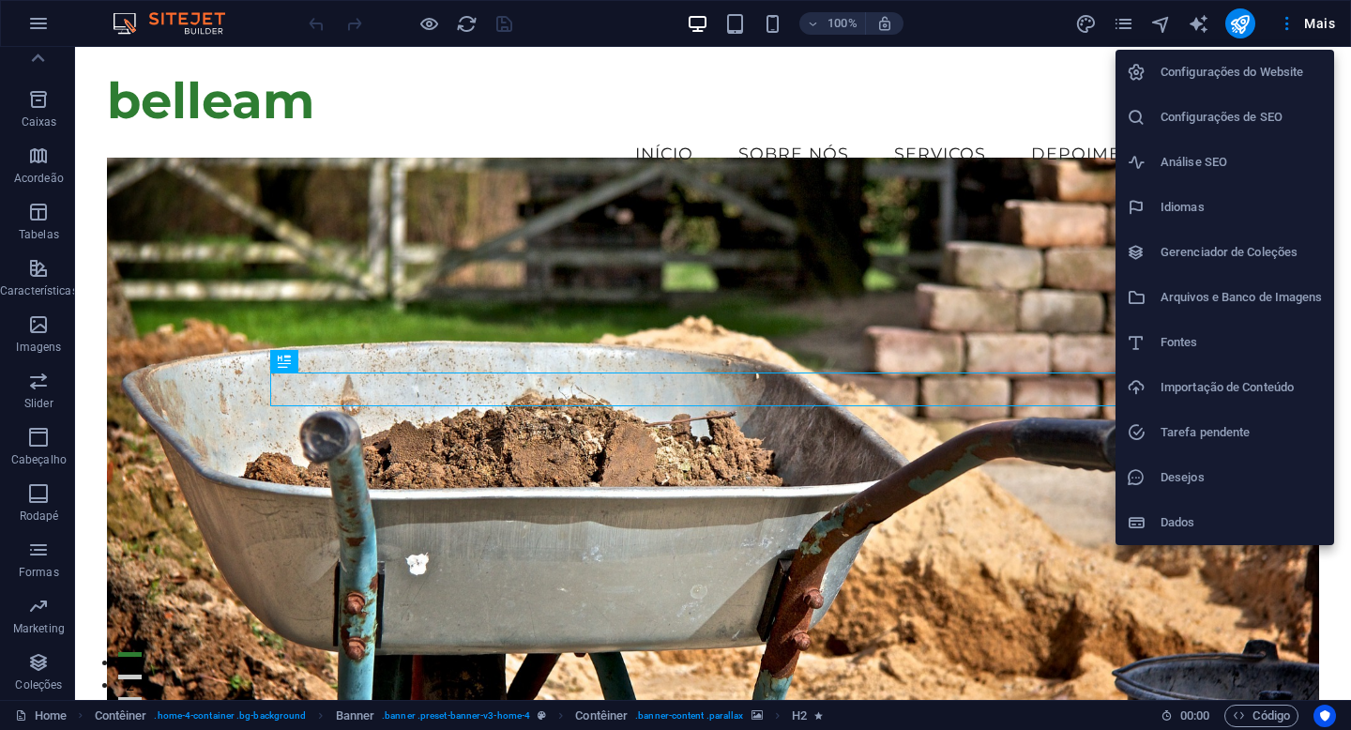
click at [1255, 65] on h6 "Configurações do Website" at bounding box center [1241, 72] width 162 height 23
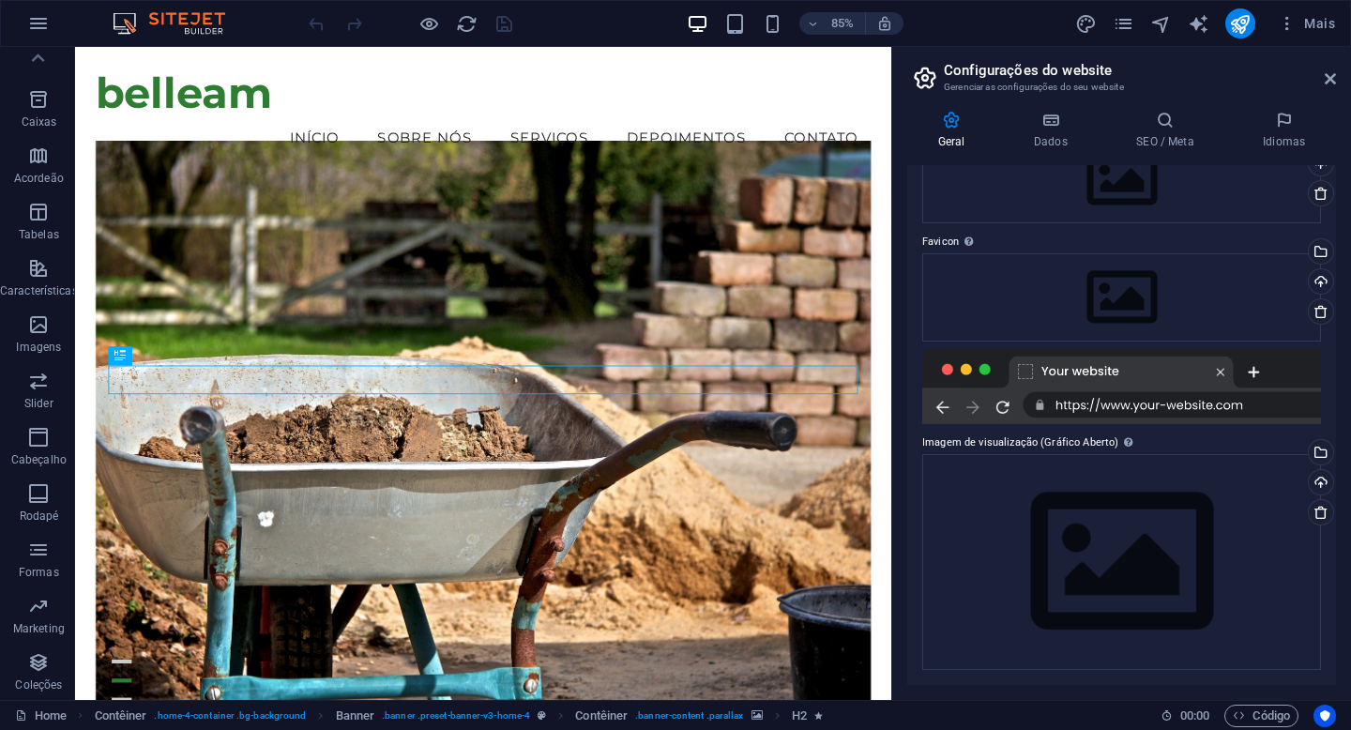
scroll to position [0, 0]
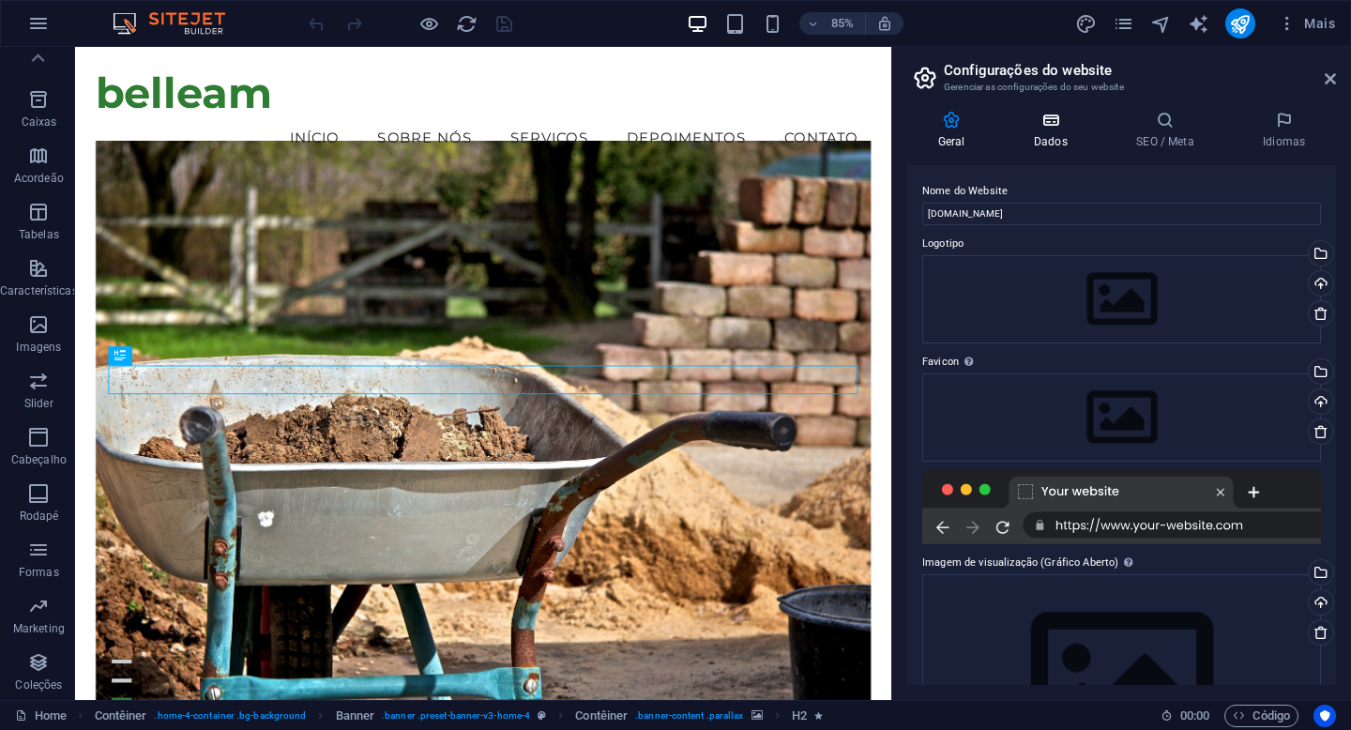
click at [1047, 125] on icon at bounding box center [1050, 120] width 95 height 19
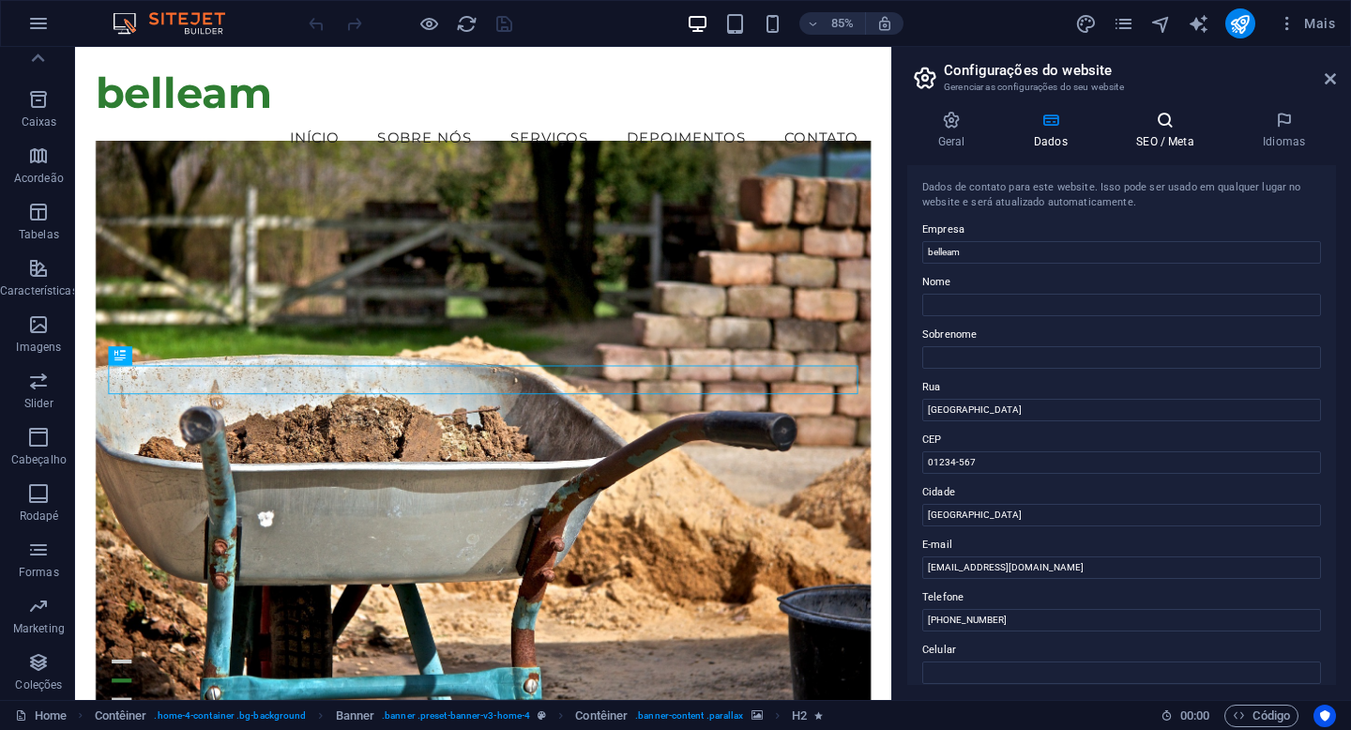
click at [1172, 130] on h4 "SEO / Meta" at bounding box center [1169, 130] width 127 height 39
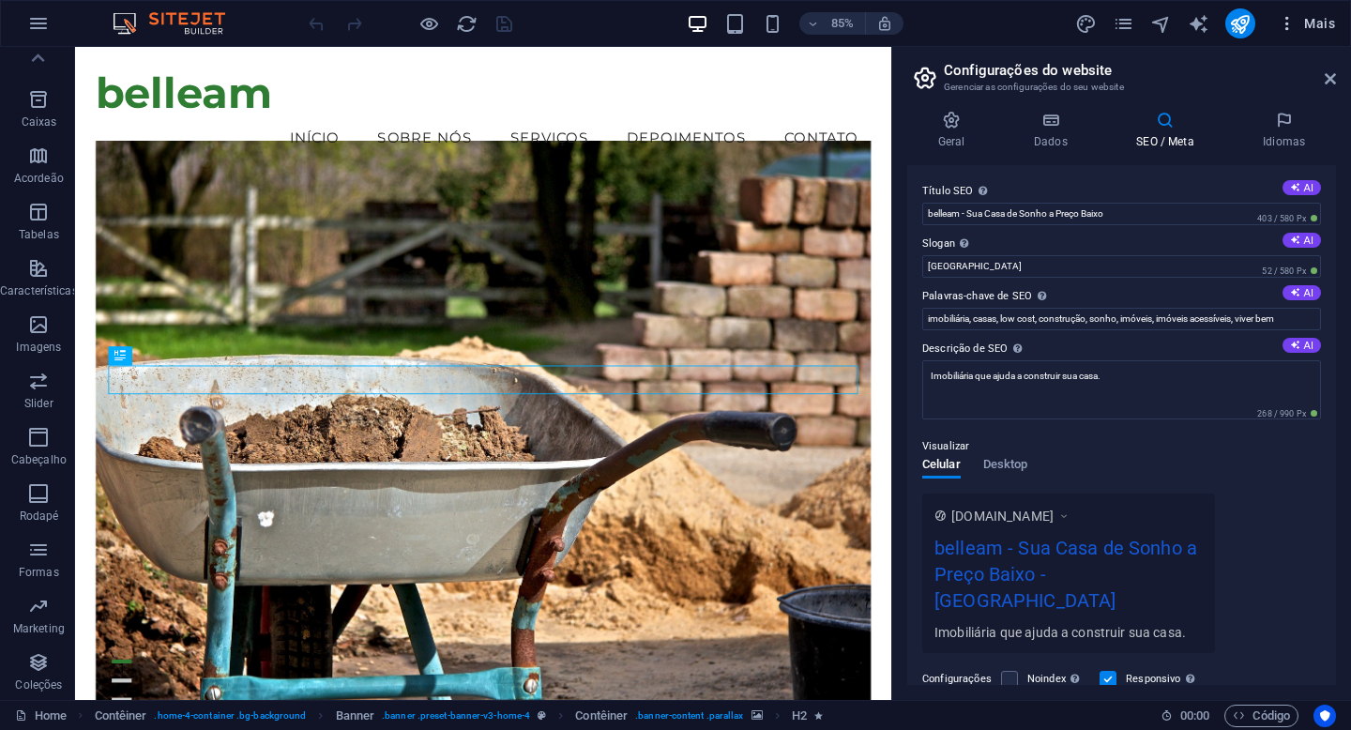
click at [1298, 26] on span "Mais" at bounding box center [1305, 23] width 57 height 19
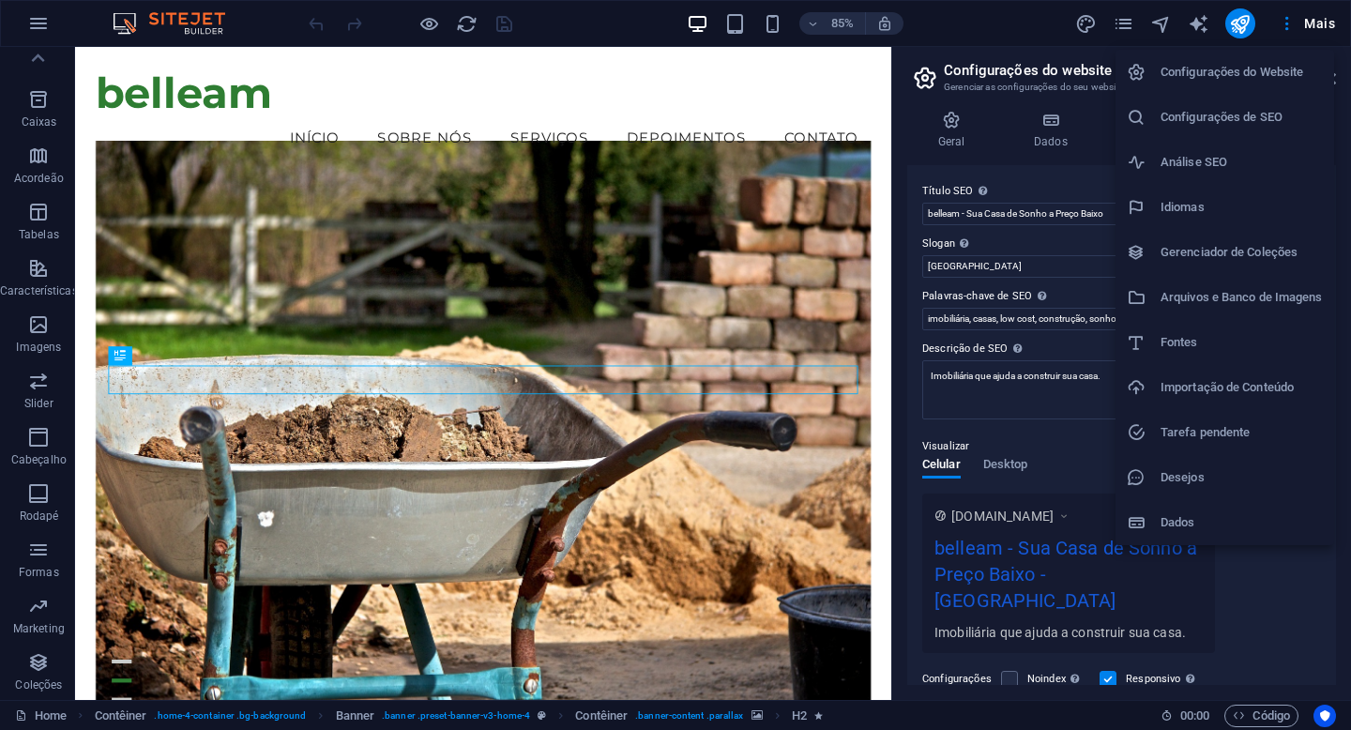
click at [1207, 522] on h6 "Dados" at bounding box center [1241, 522] width 162 height 23
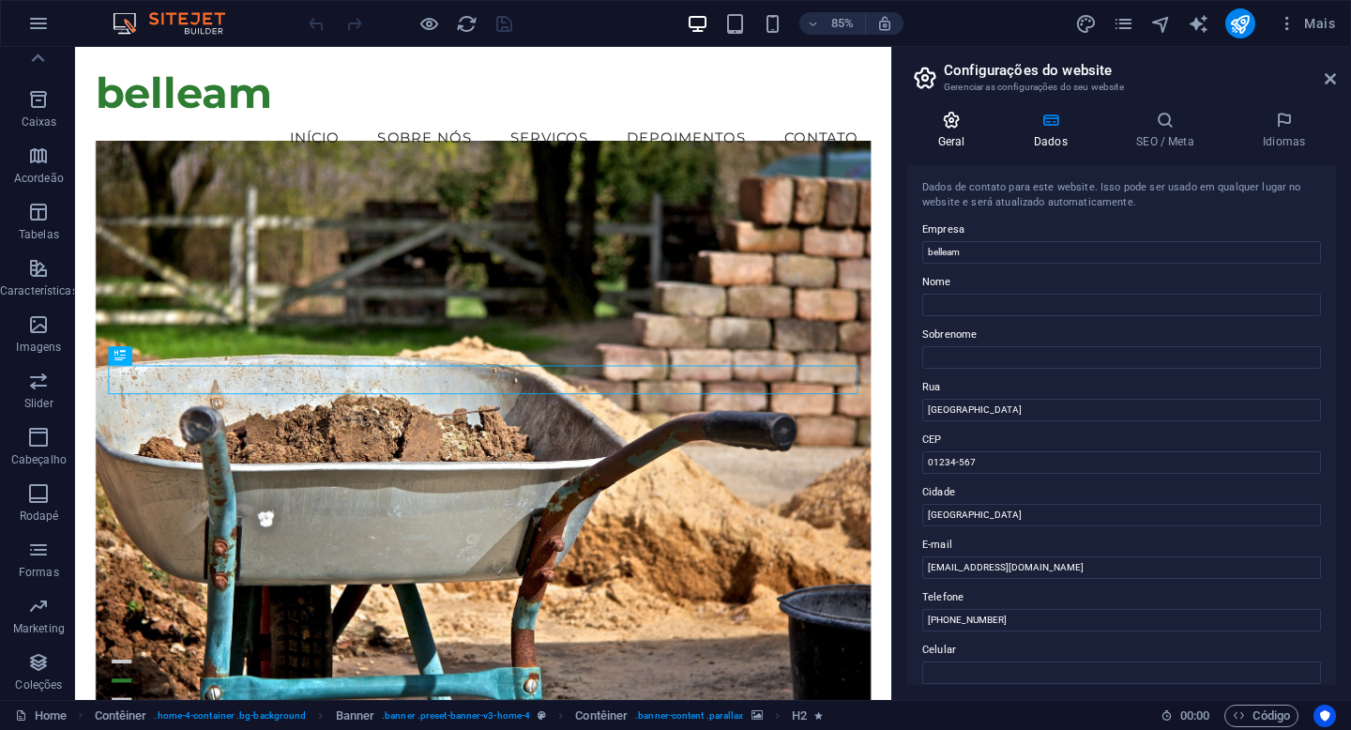
click at [955, 126] on icon at bounding box center [951, 120] width 88 height 19
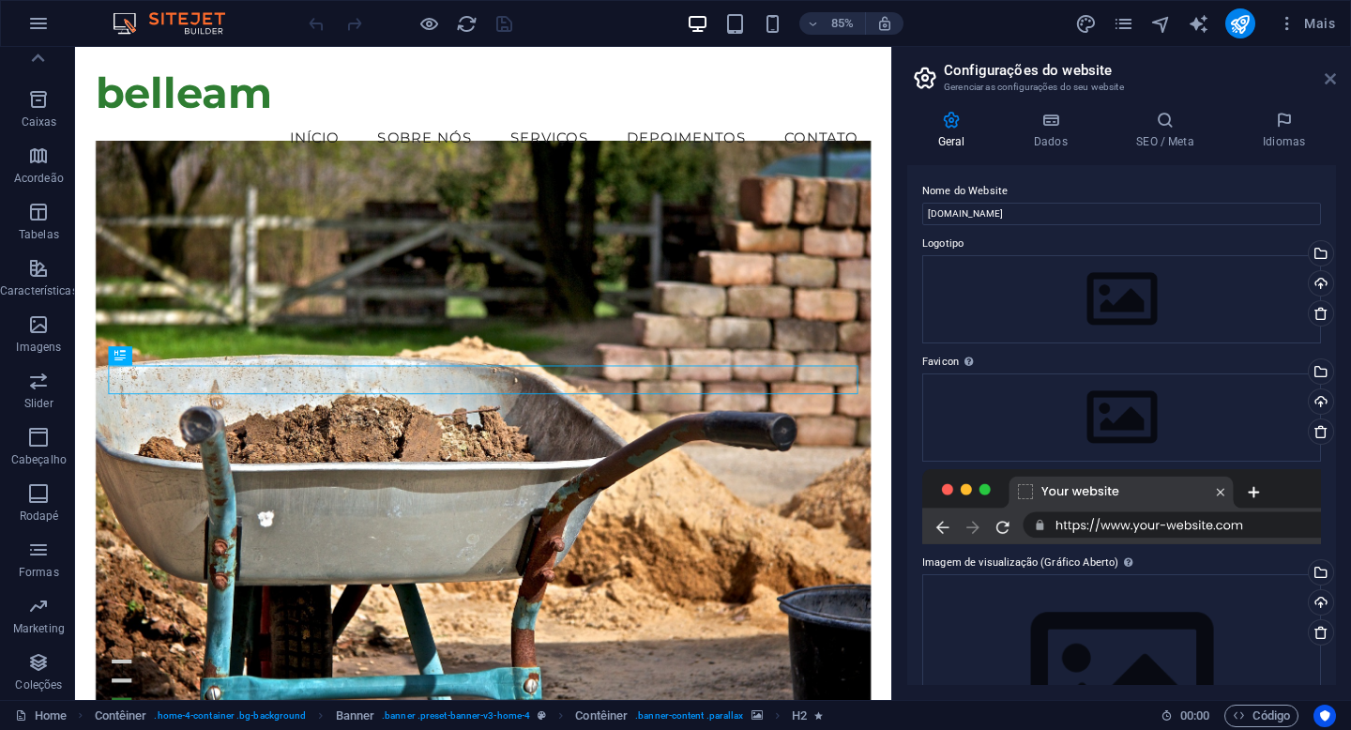
click at [1325, 82] on icon at bounding box center [1329, 78] width 11 height 15
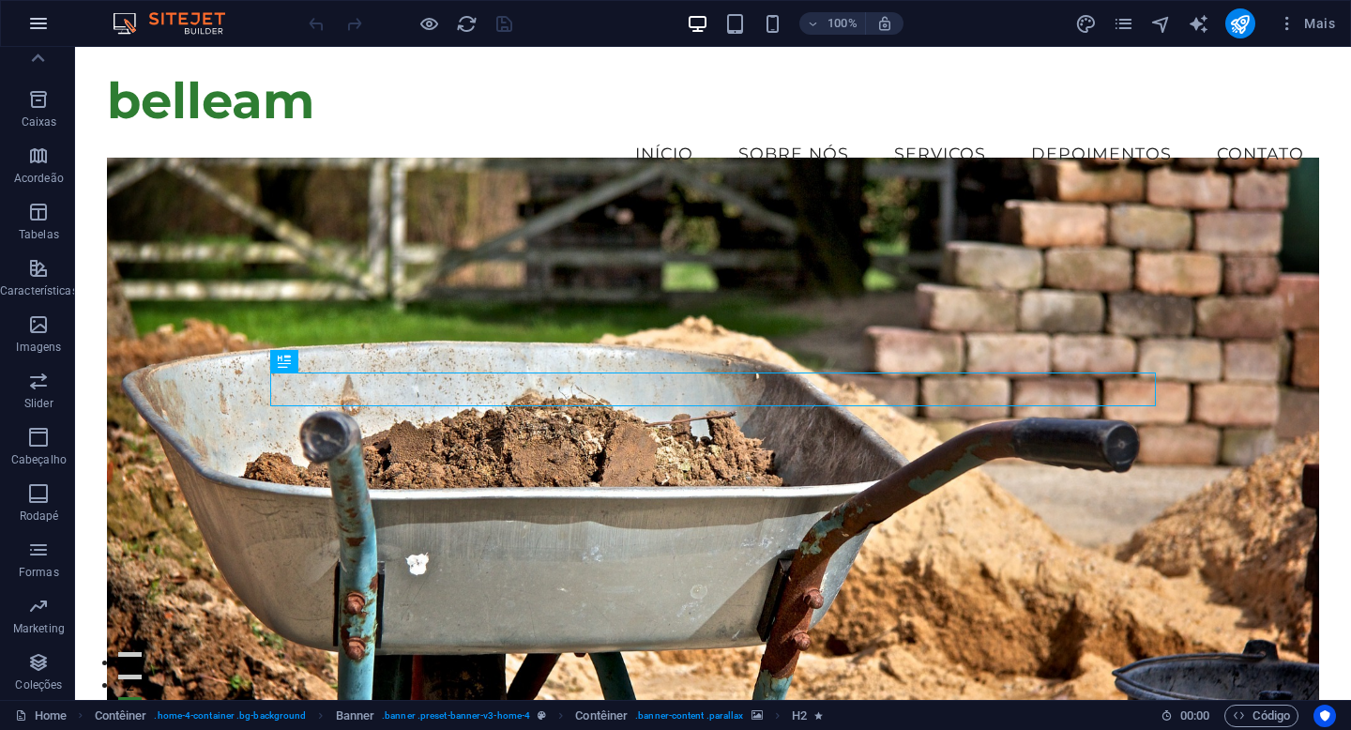
click at [40, 23] on icon "button" at bounding box center [38, 23] width 23 height 23
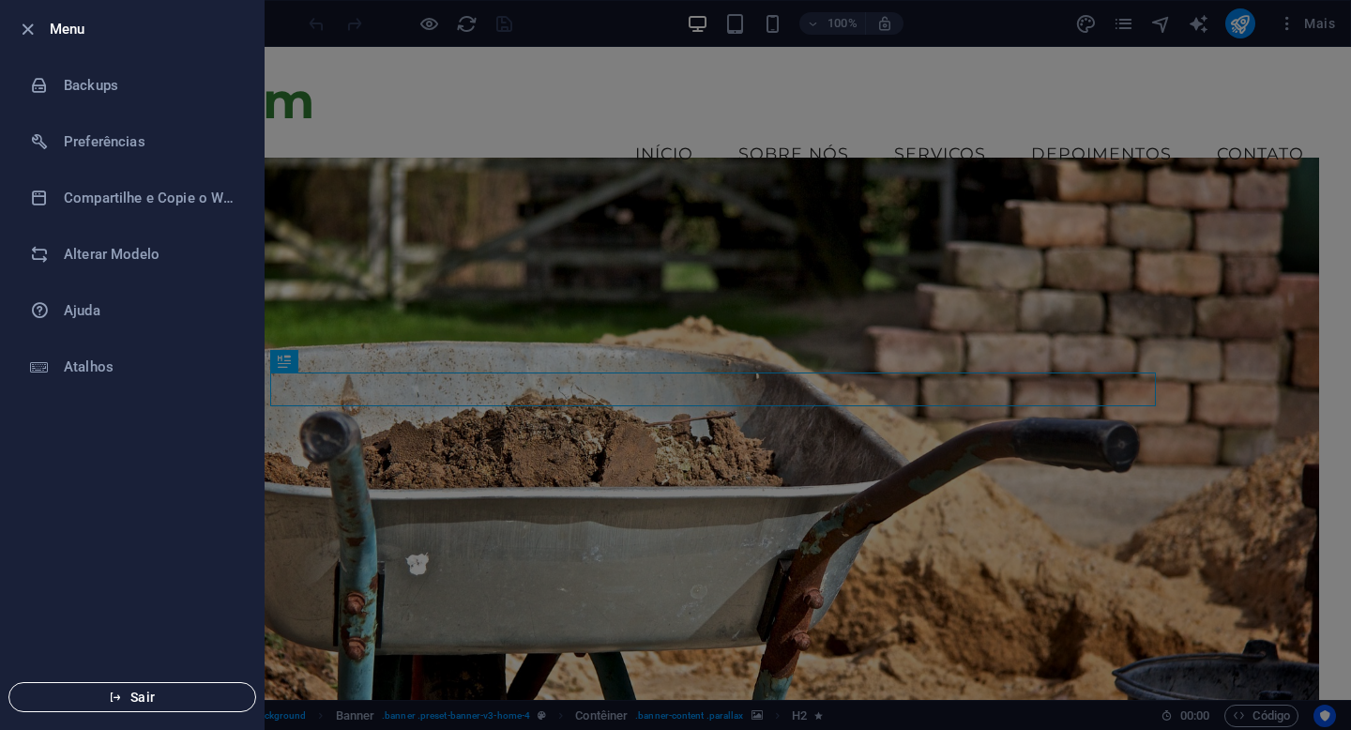
click at [127, 696] on span "Sair" at bounding box center [132, 696] width 216 height 15
